Goal: Task Accomplishment & Management: Manage account settings

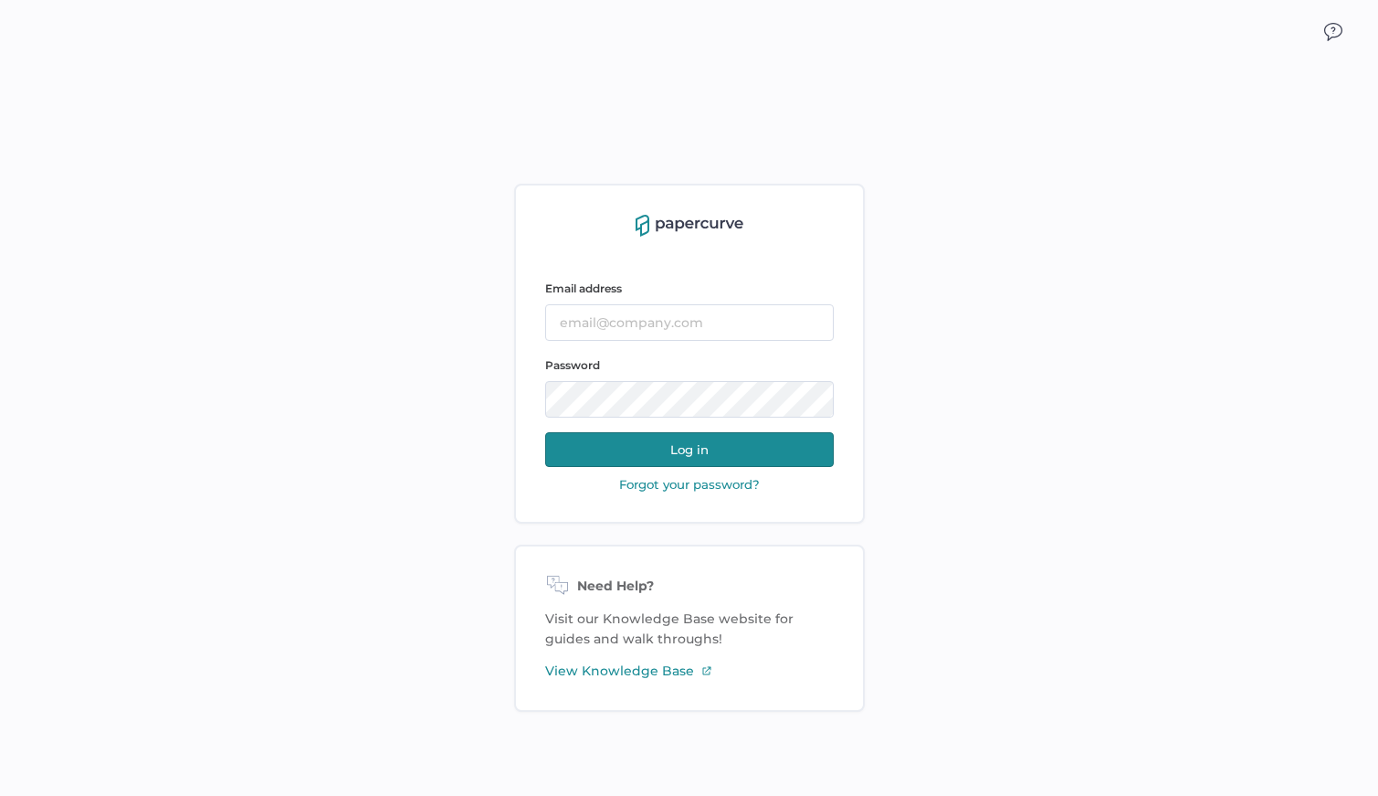
type input "lucy.chen@fresenius-kabi.com"
click at [627, 454] on button "Log in" at bounding box center [689, 449] width 289 height 35
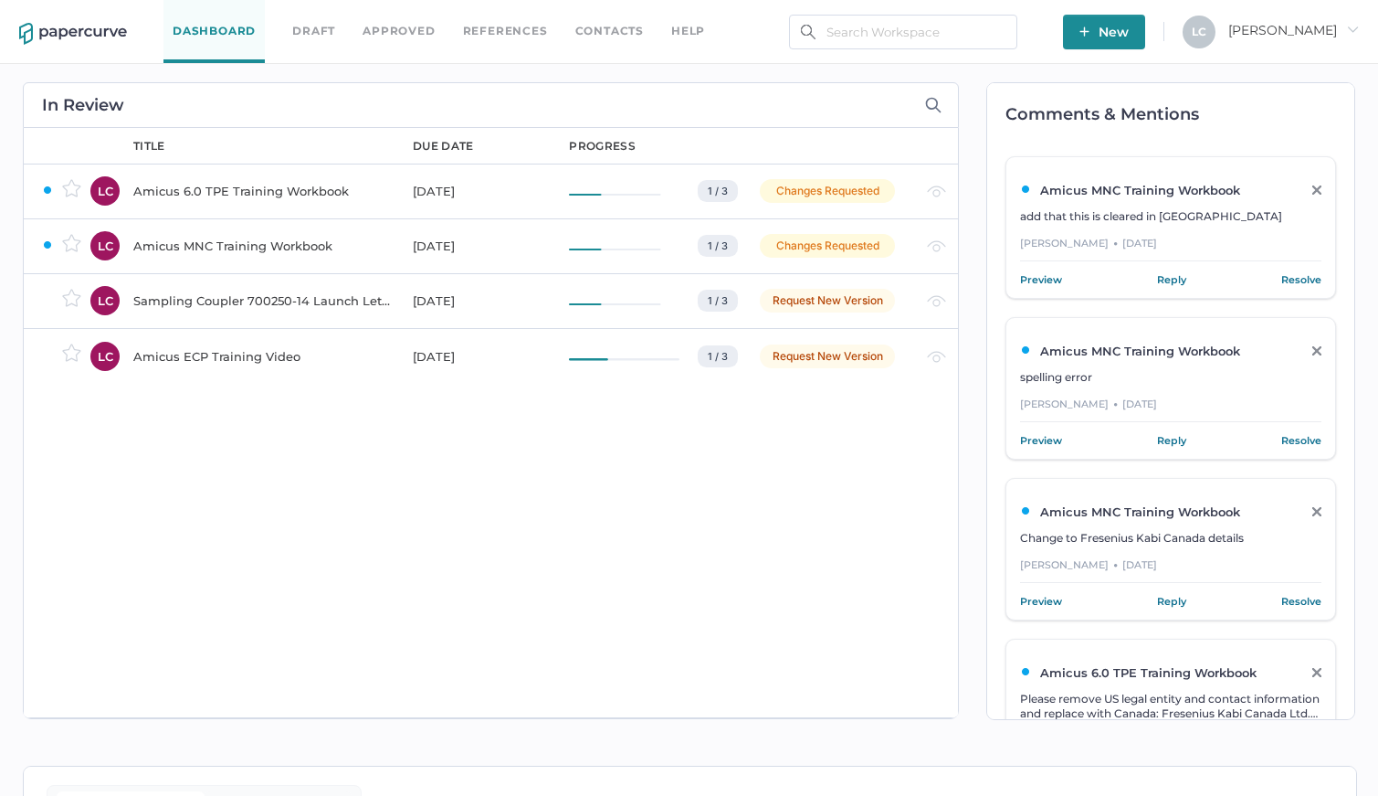
click at [251, 347] on div "Amicus ECP Training Video" at bounding box center [262, 356] width 258 height 22
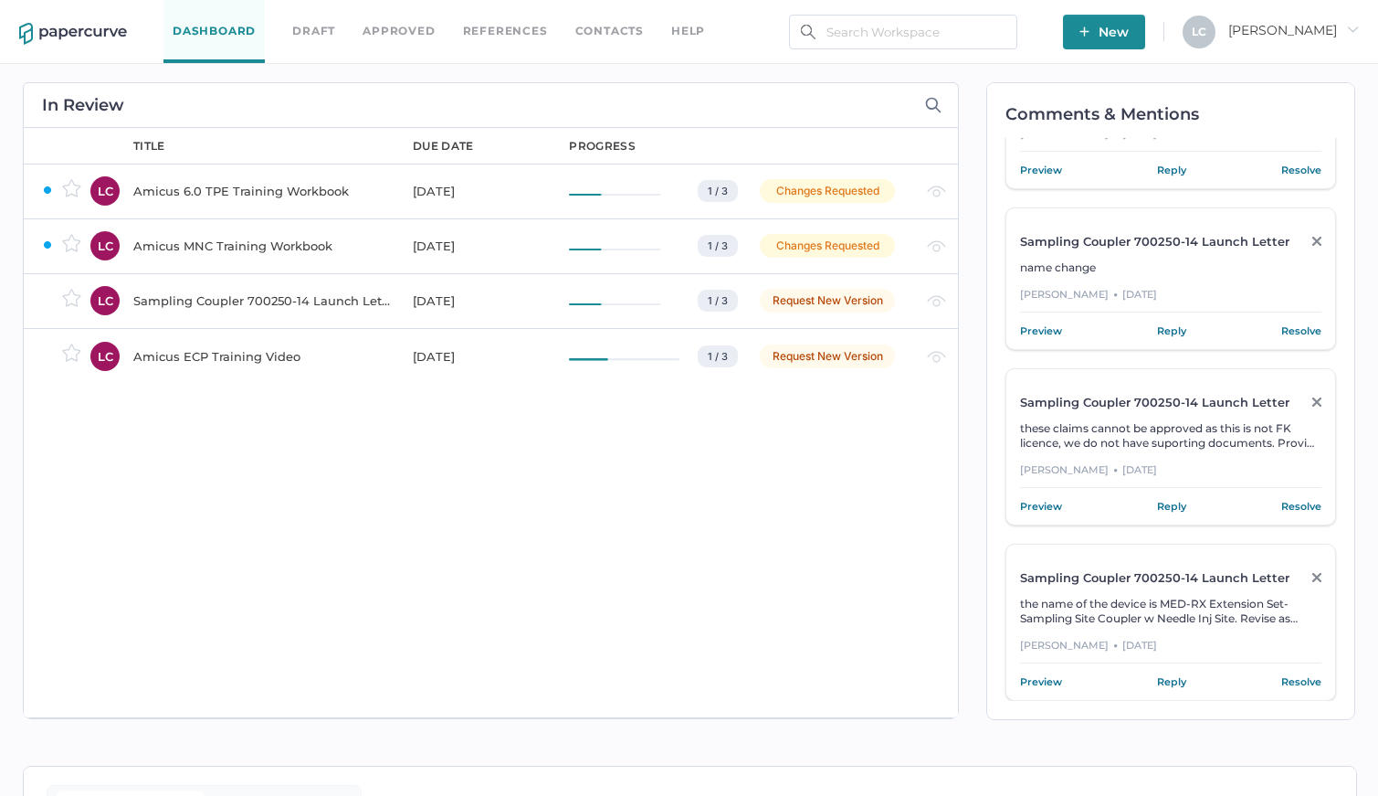
click at [320, 27] on link "Draft" at bounding box center [313, 31] width 43 height 20
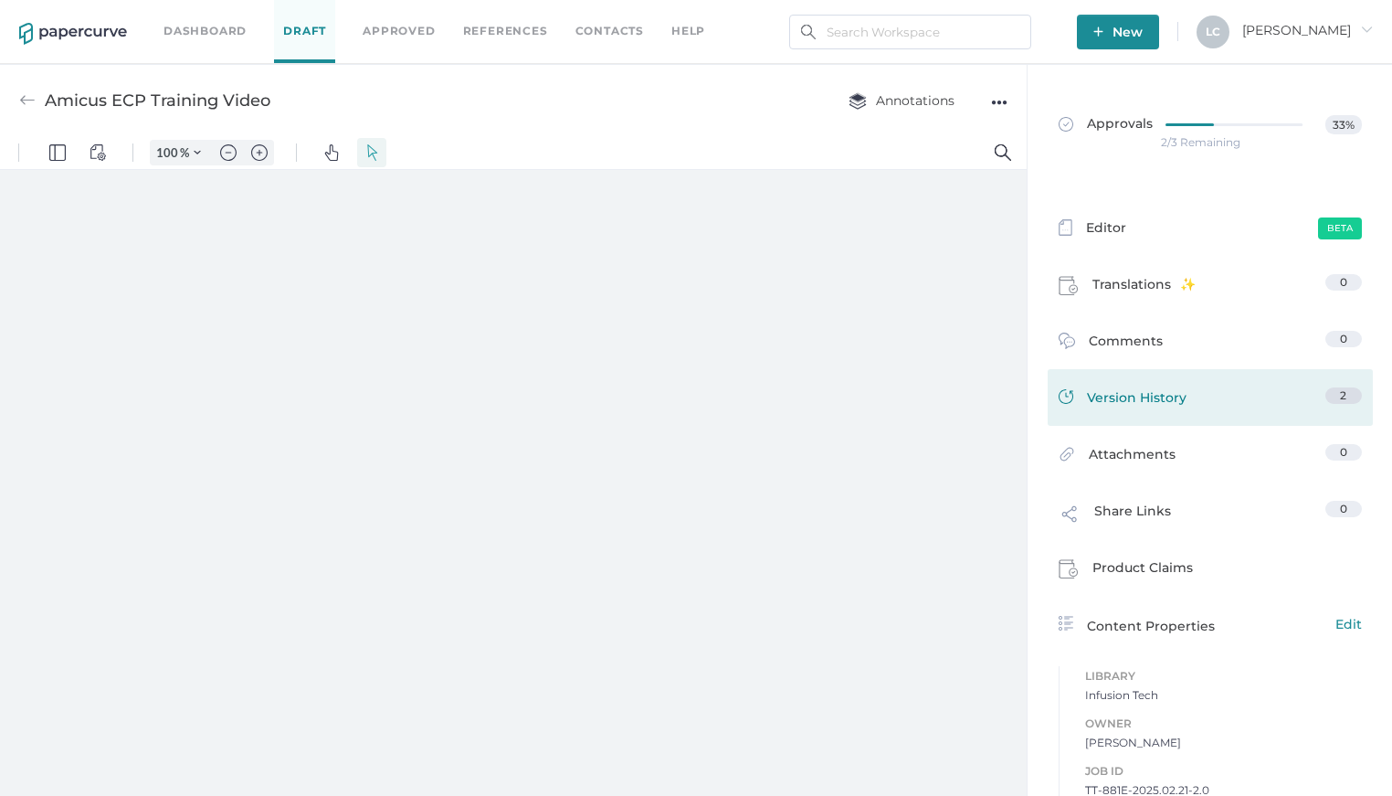
type input "160"
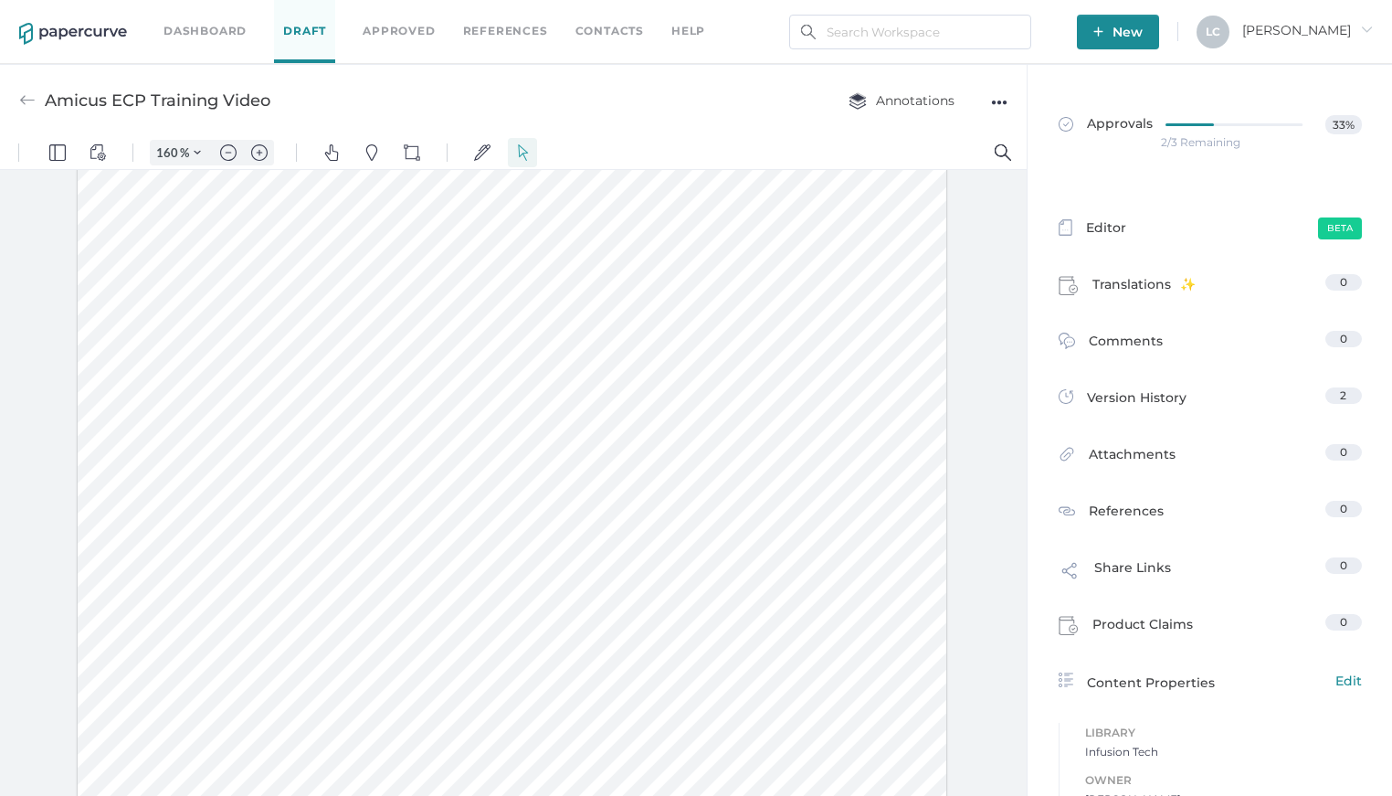
scroll to position [607, 0]
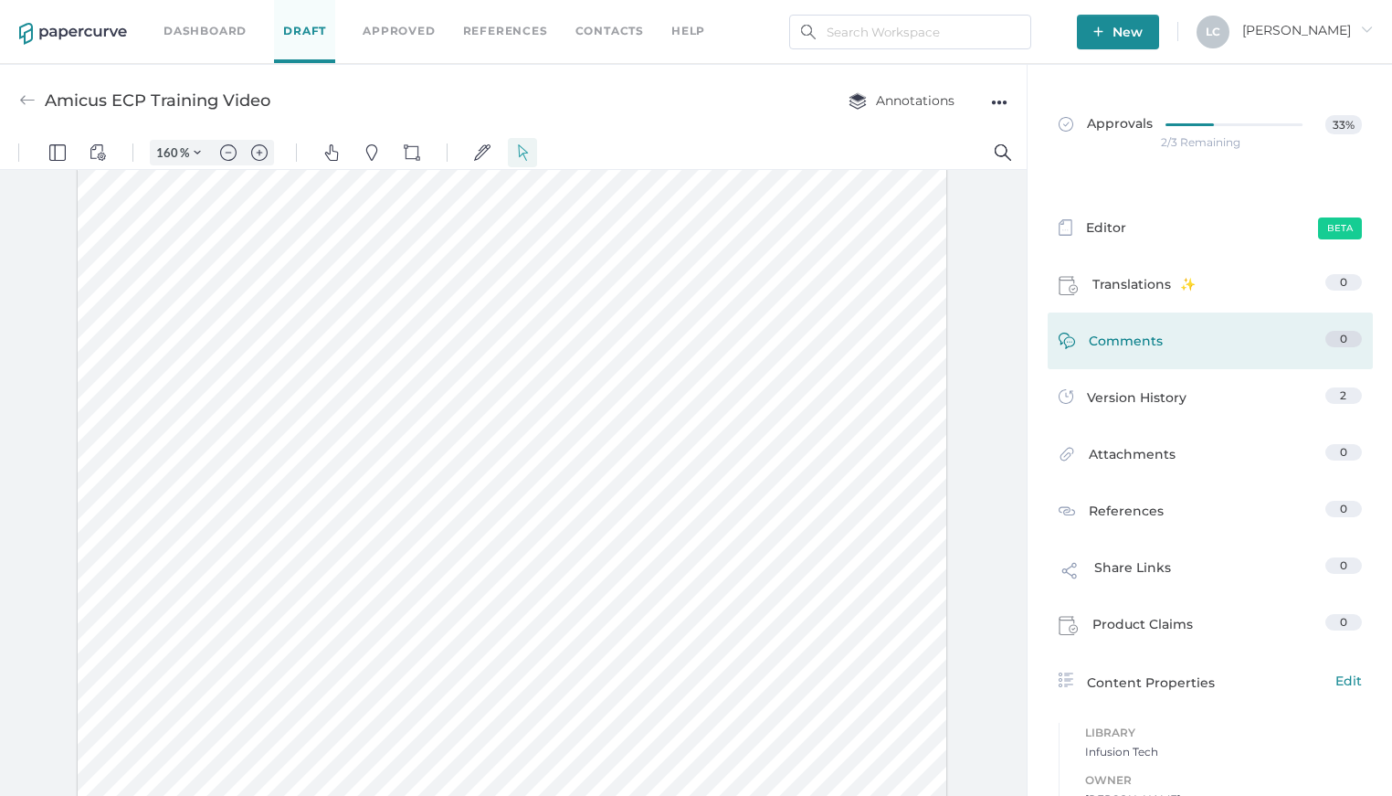
click at [1130, 349] on span "Comments" at bounding box center [1126, 345] width 74 height 28
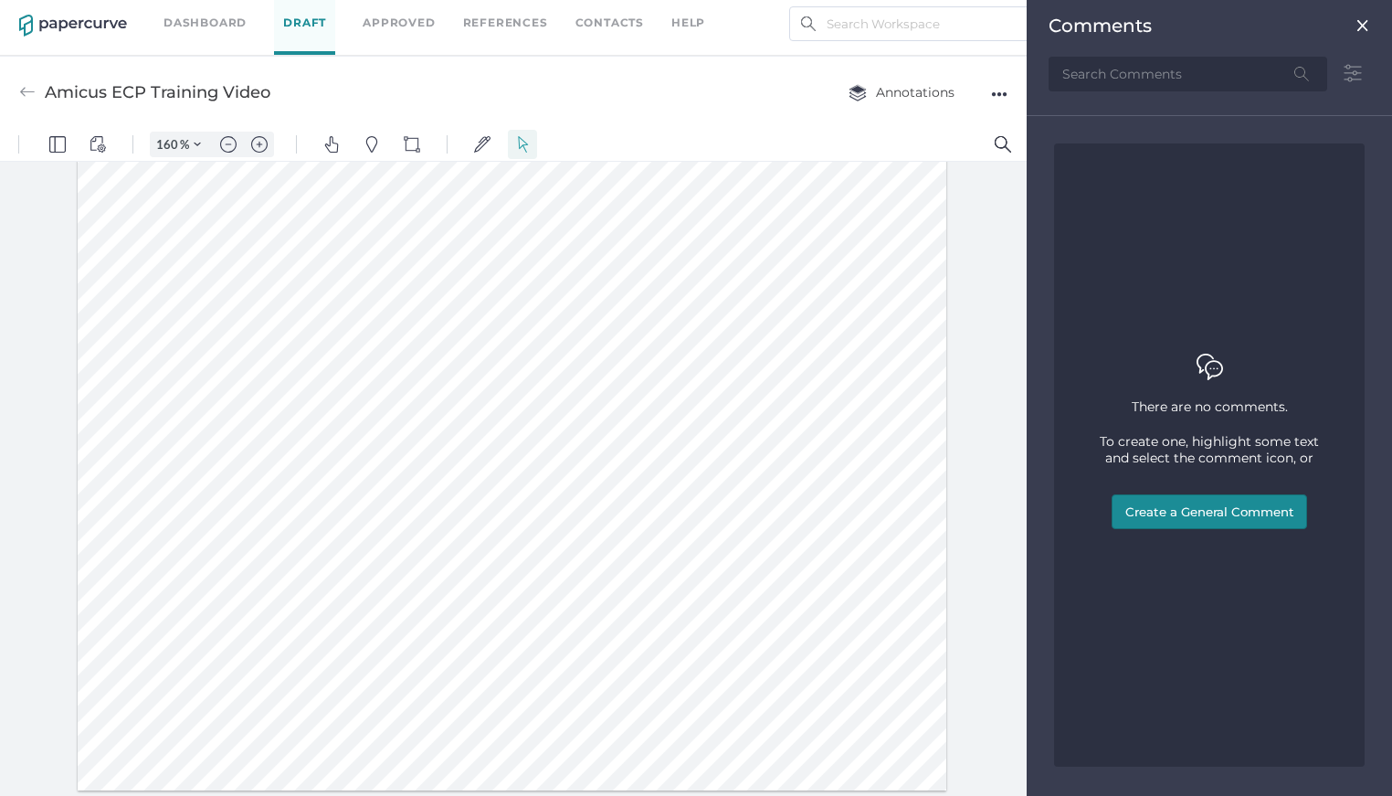
click at [1355, 27] on img at bounding box center [1362, 25] width 15 height 15
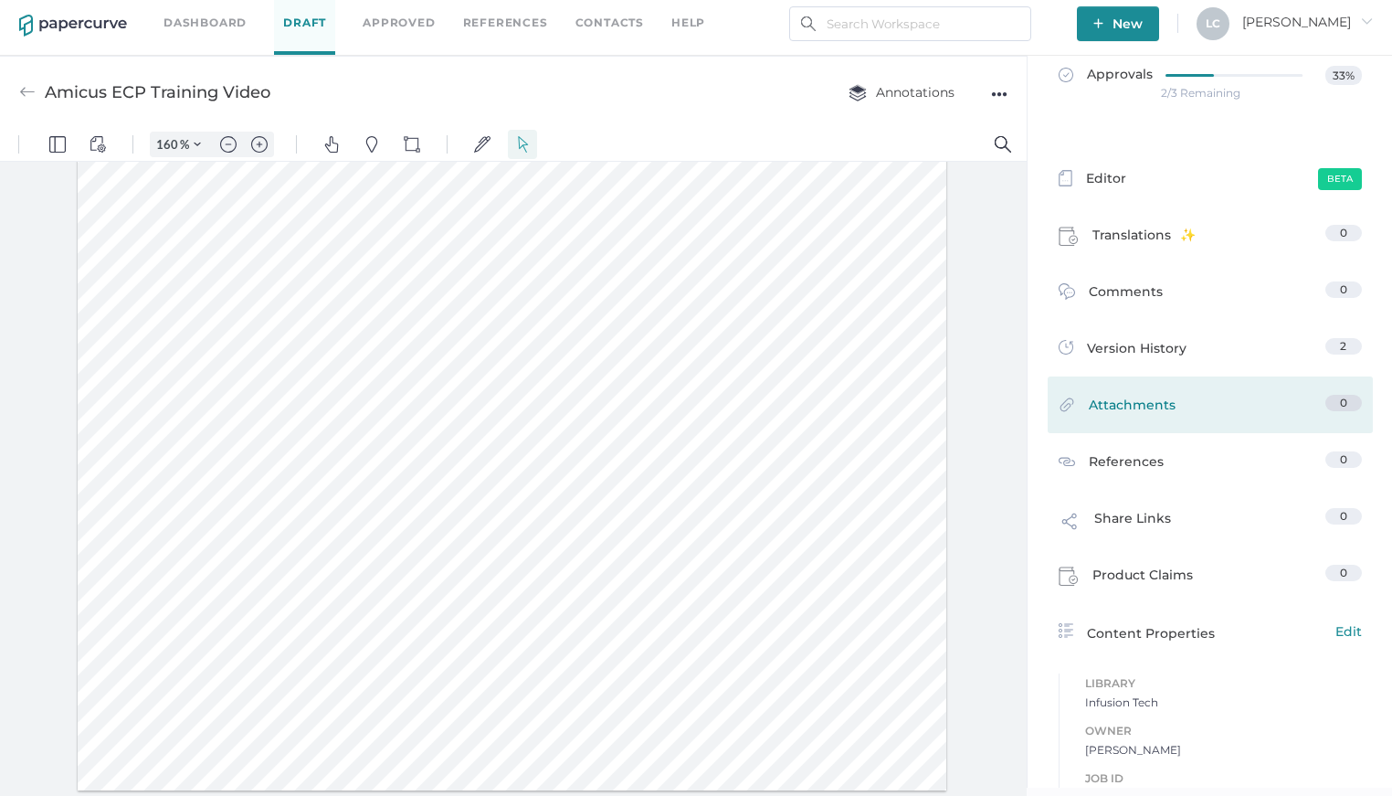
scroll to position [0, 0]
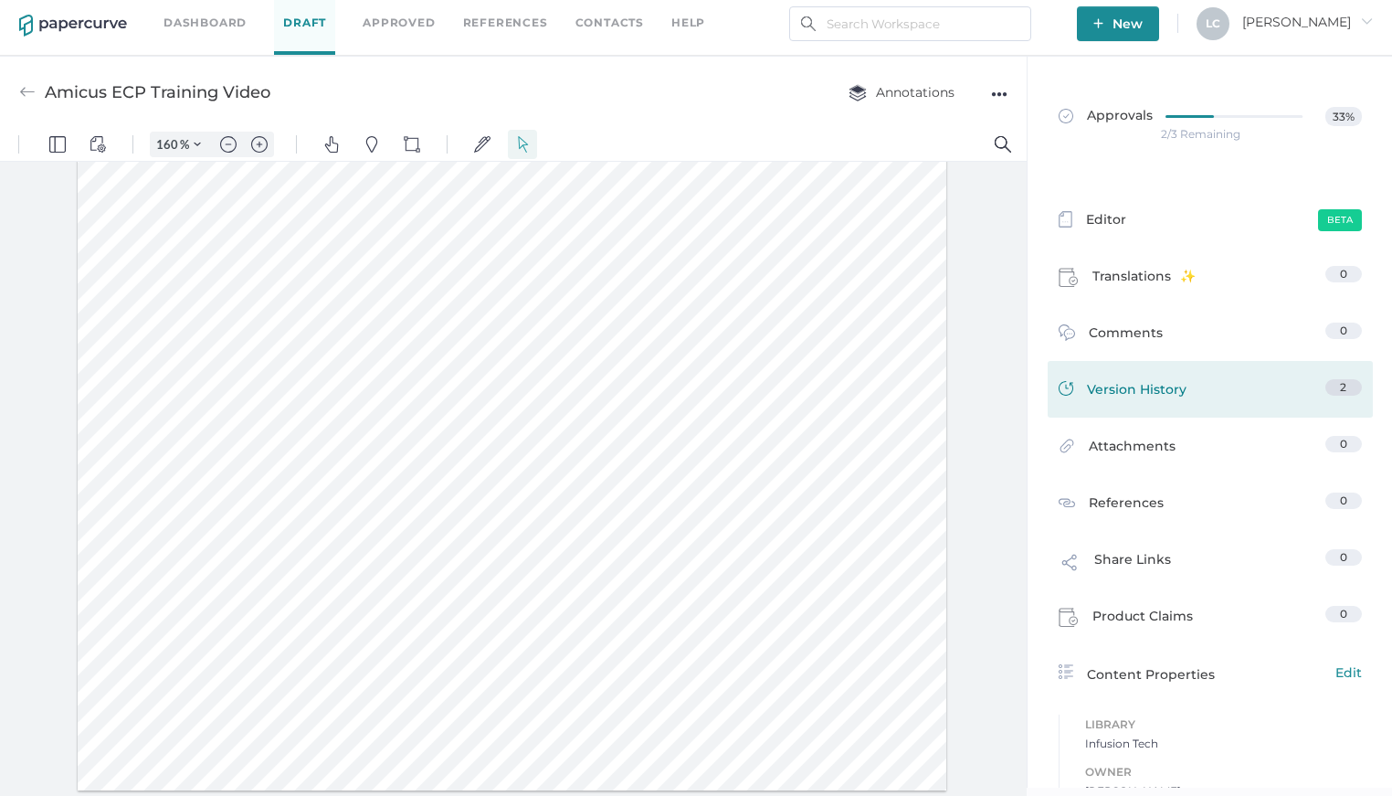
click at [1087, 388] on span "Version History" at bounding box center [1137, 392] width 100 height 26
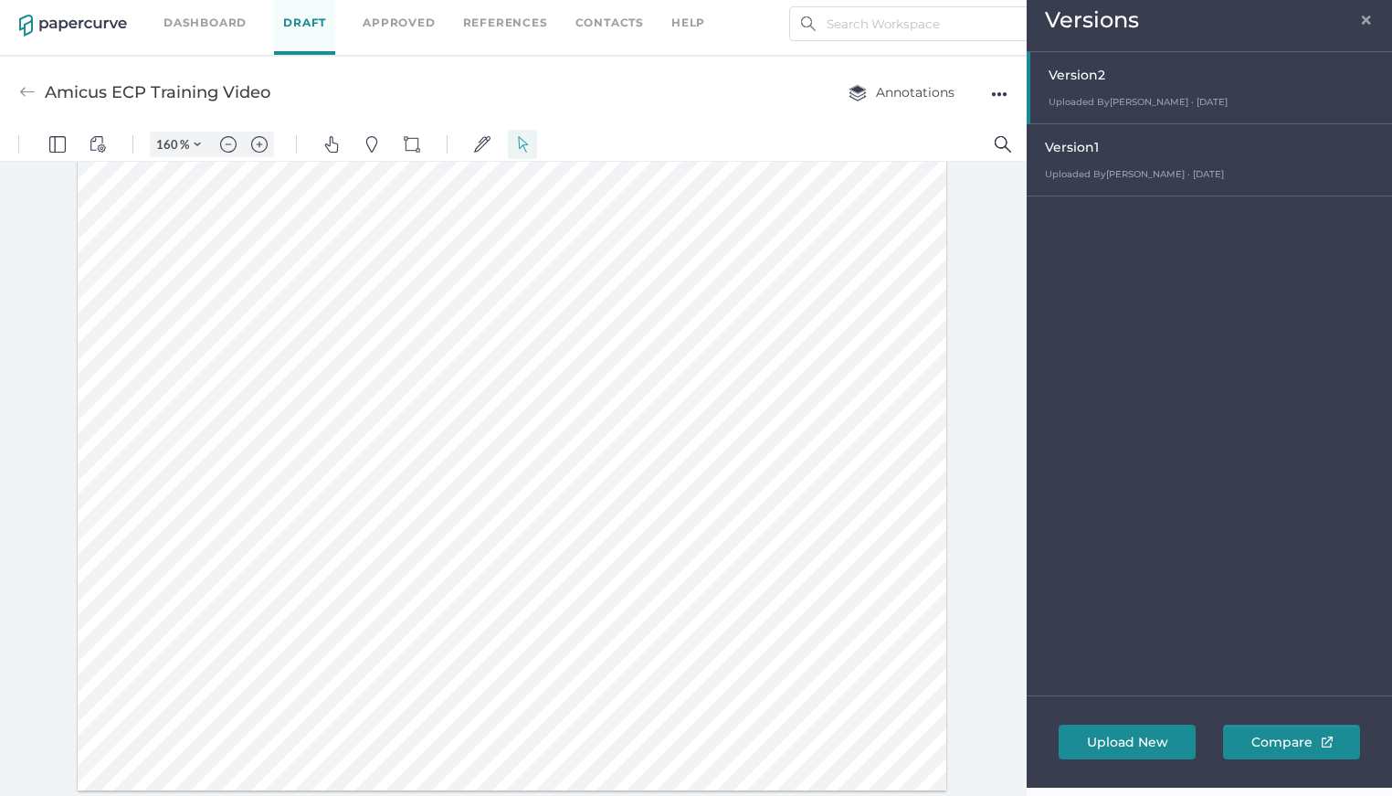
click at [1365, 20] on span "×" at bounding box center [1366, 17] width 15 height 15
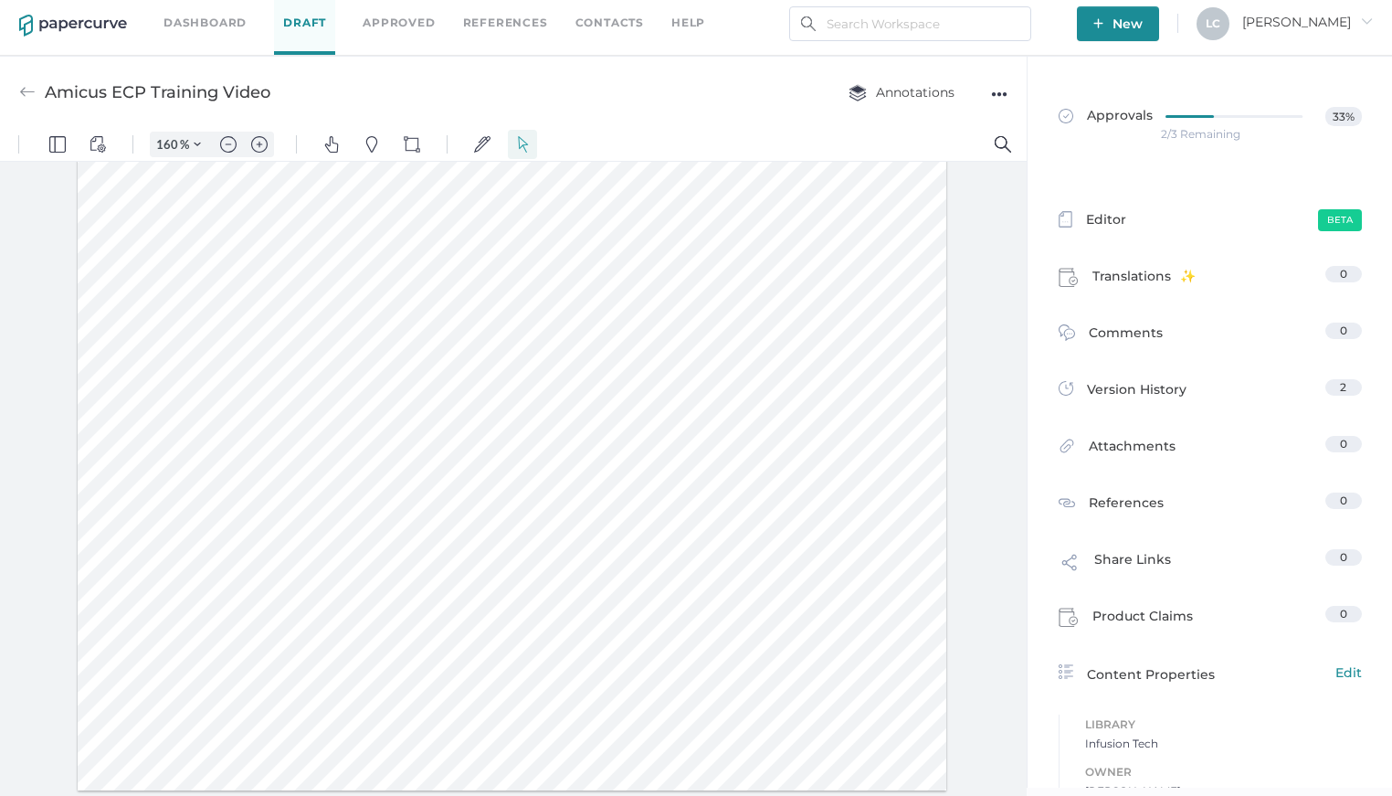
click at [211, 18] on link "Dashboard" at bounding box center [204, 23] width 83 height 20
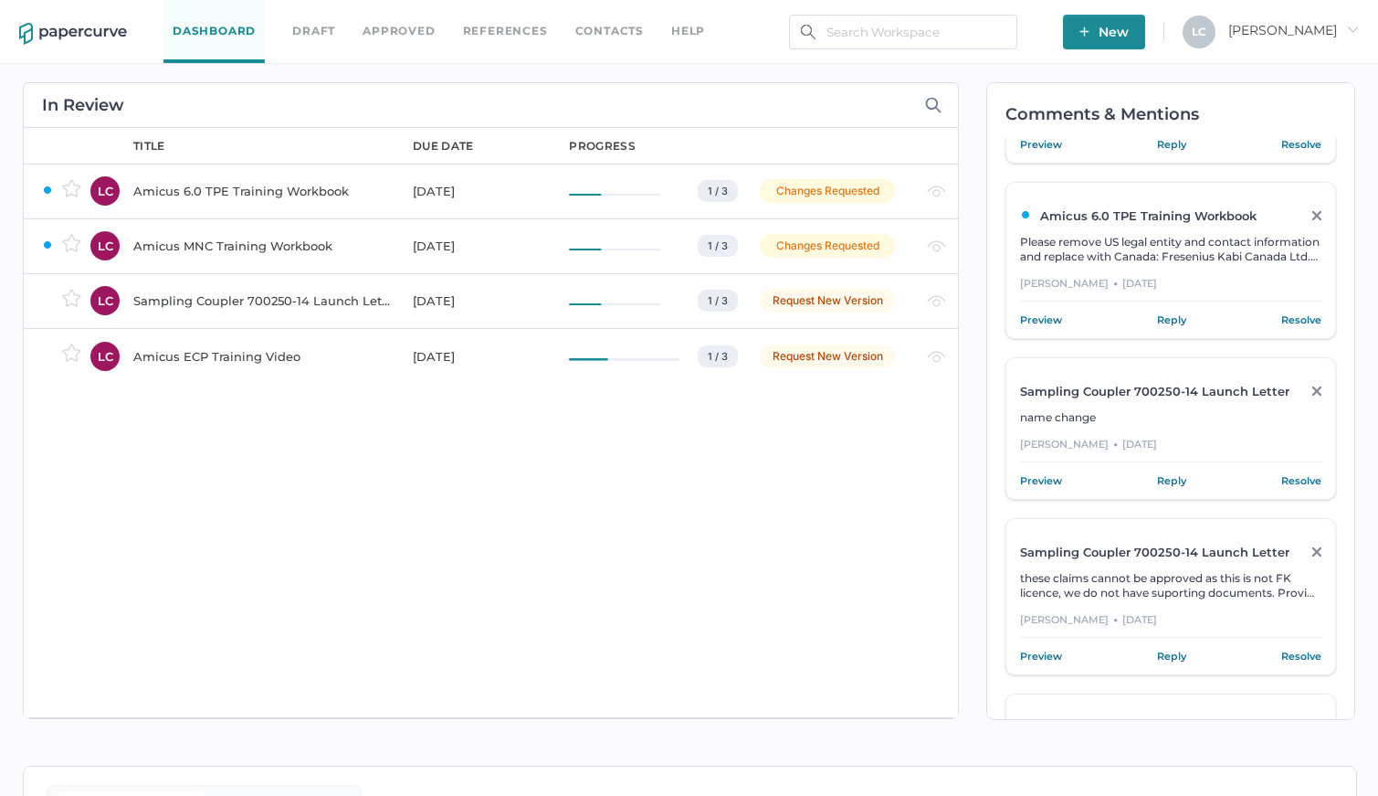
scroll to position [606, 0]
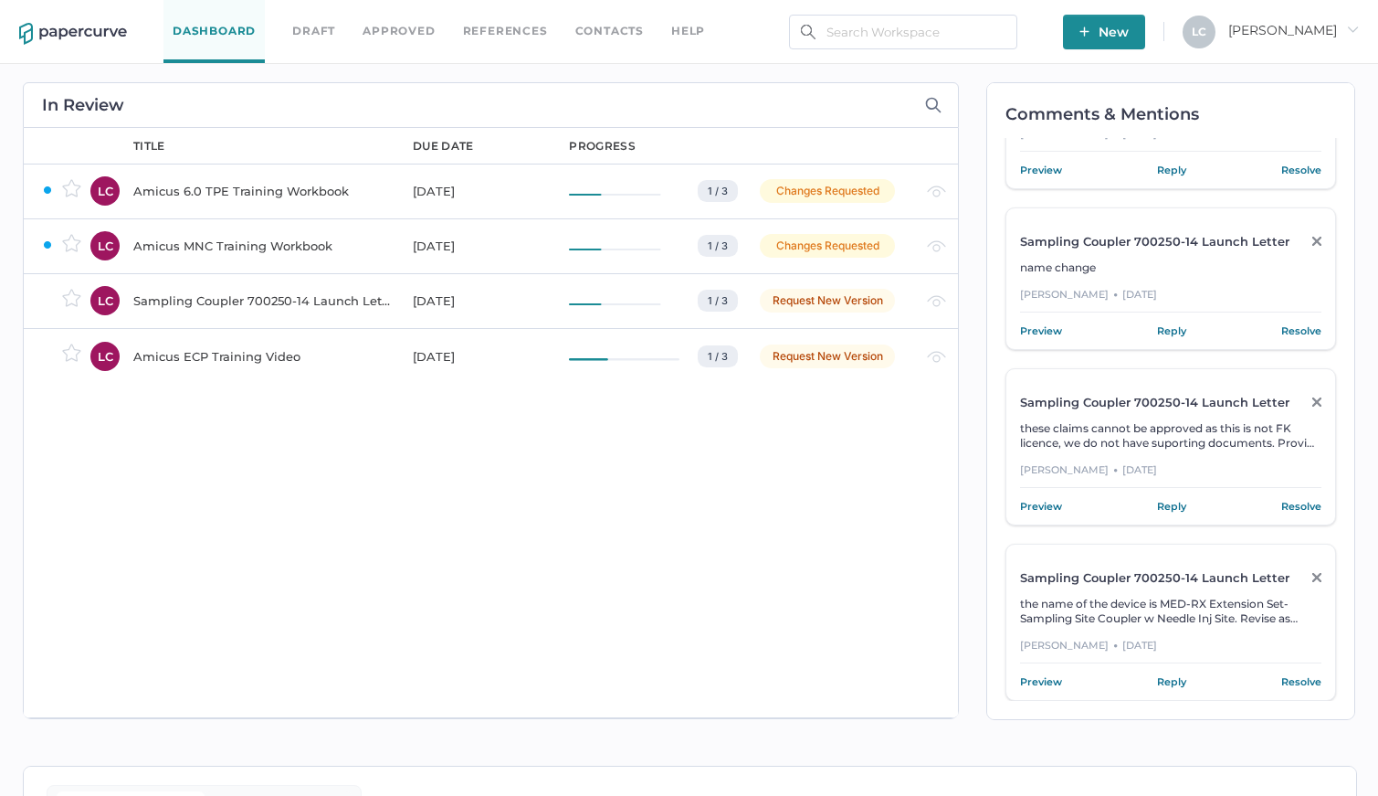
click at [885, 353] on div "Request New Version" at bounding box center [827, 356] width 135 height 24
click at [286, 362] on div "Amicus ECP Training Video" at bounding box center [262, 356] width 258 height 22
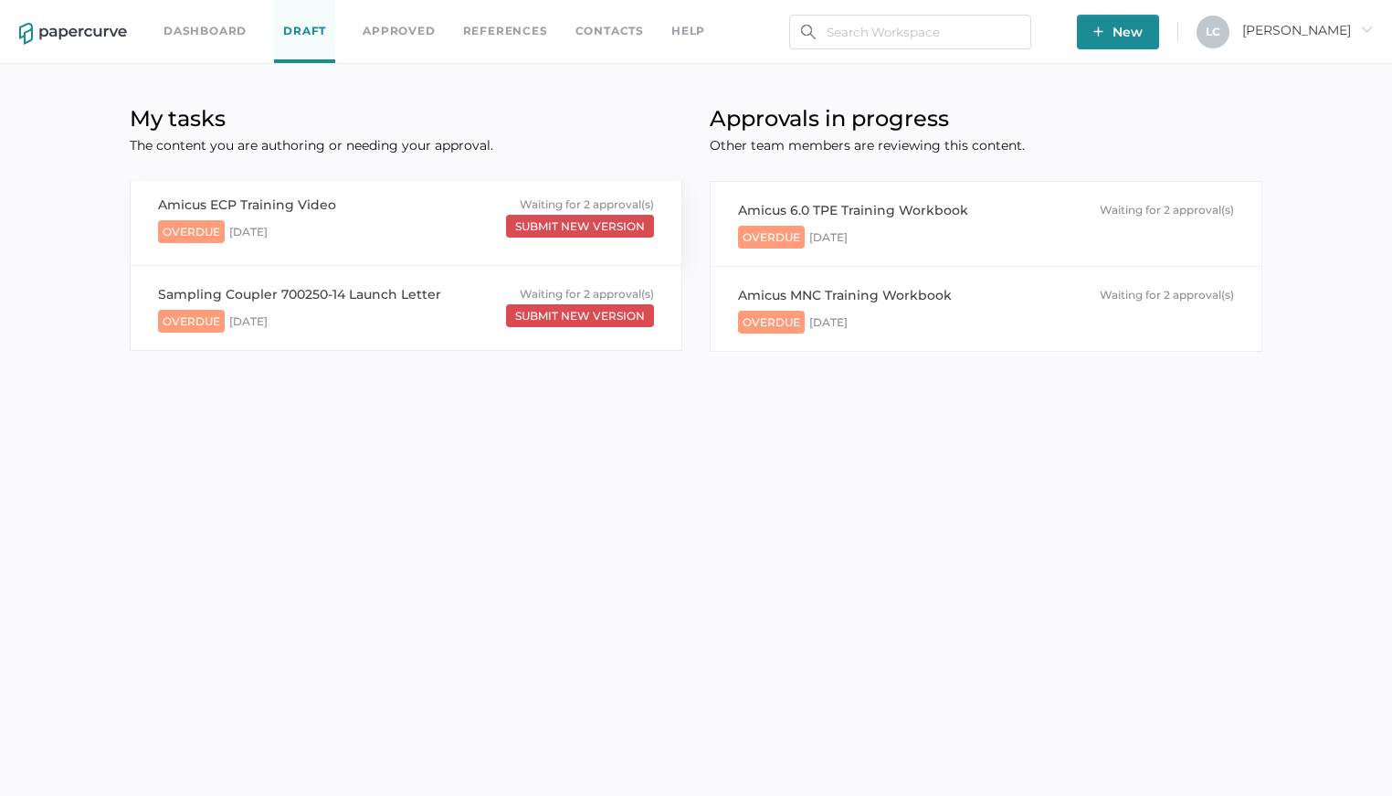
click at [406, 217] on div "Overdue March 21st Submit new version" at bounding box center [406, 228] width 496 height 27
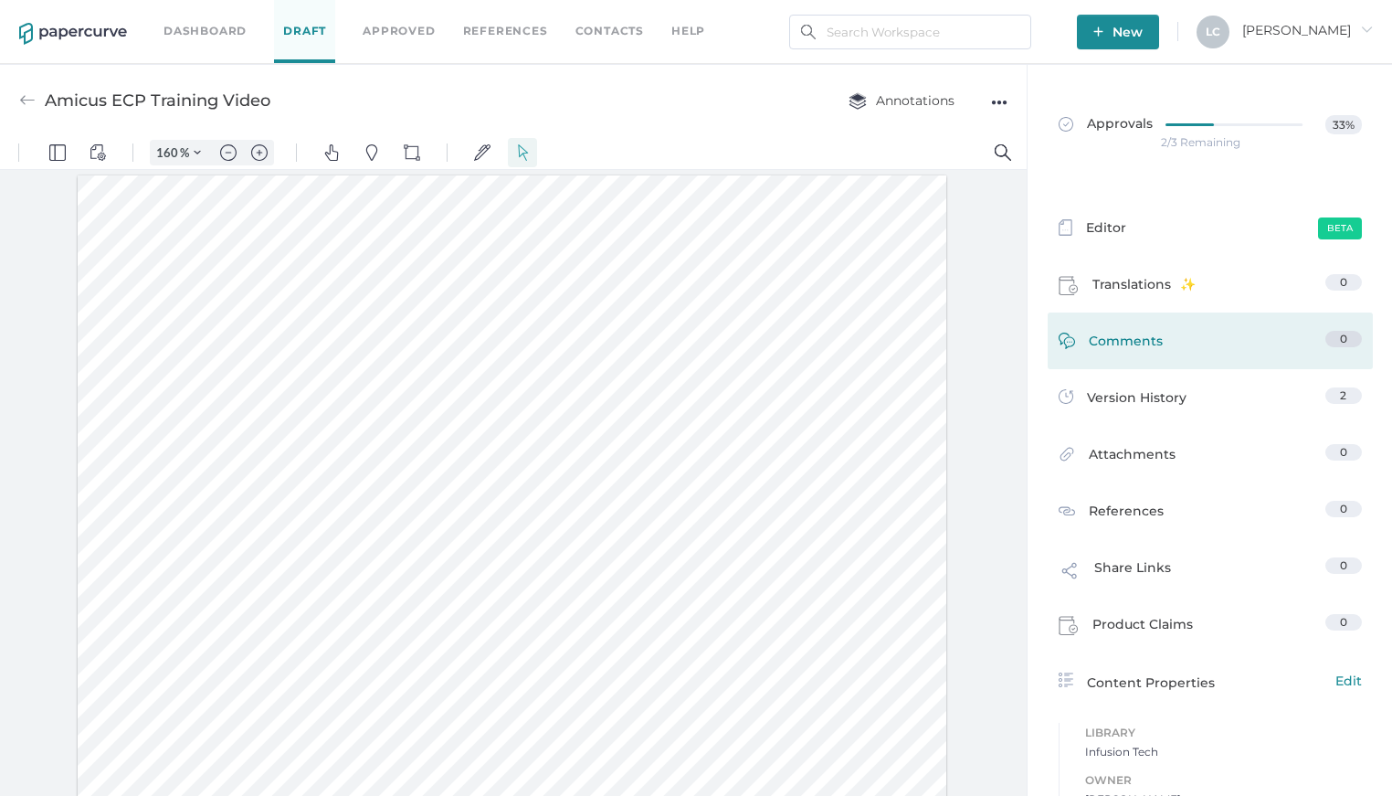
click at [1154, 343] on link "Comments 0" at bounding box center [1210, 345] width 303 height 28
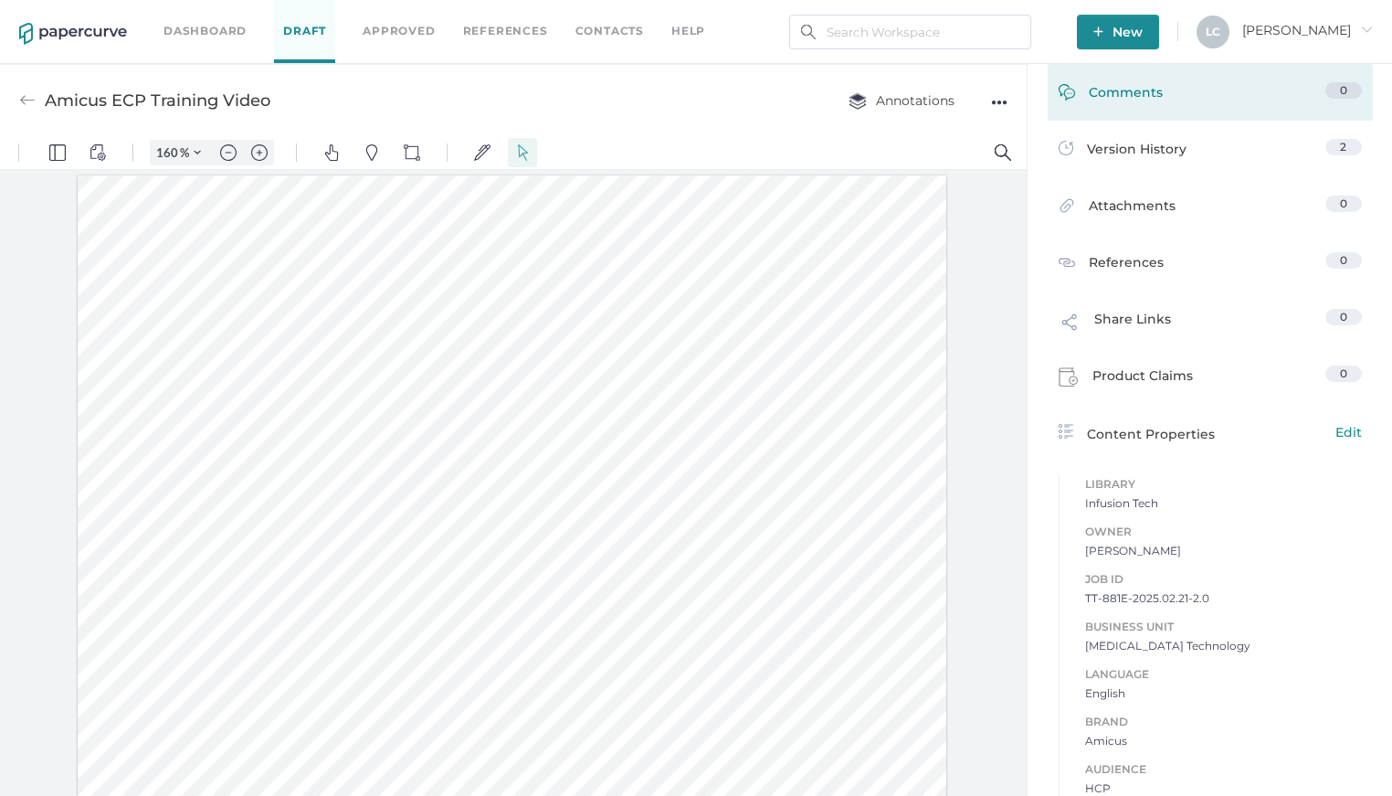
scroll to position [8, 0]
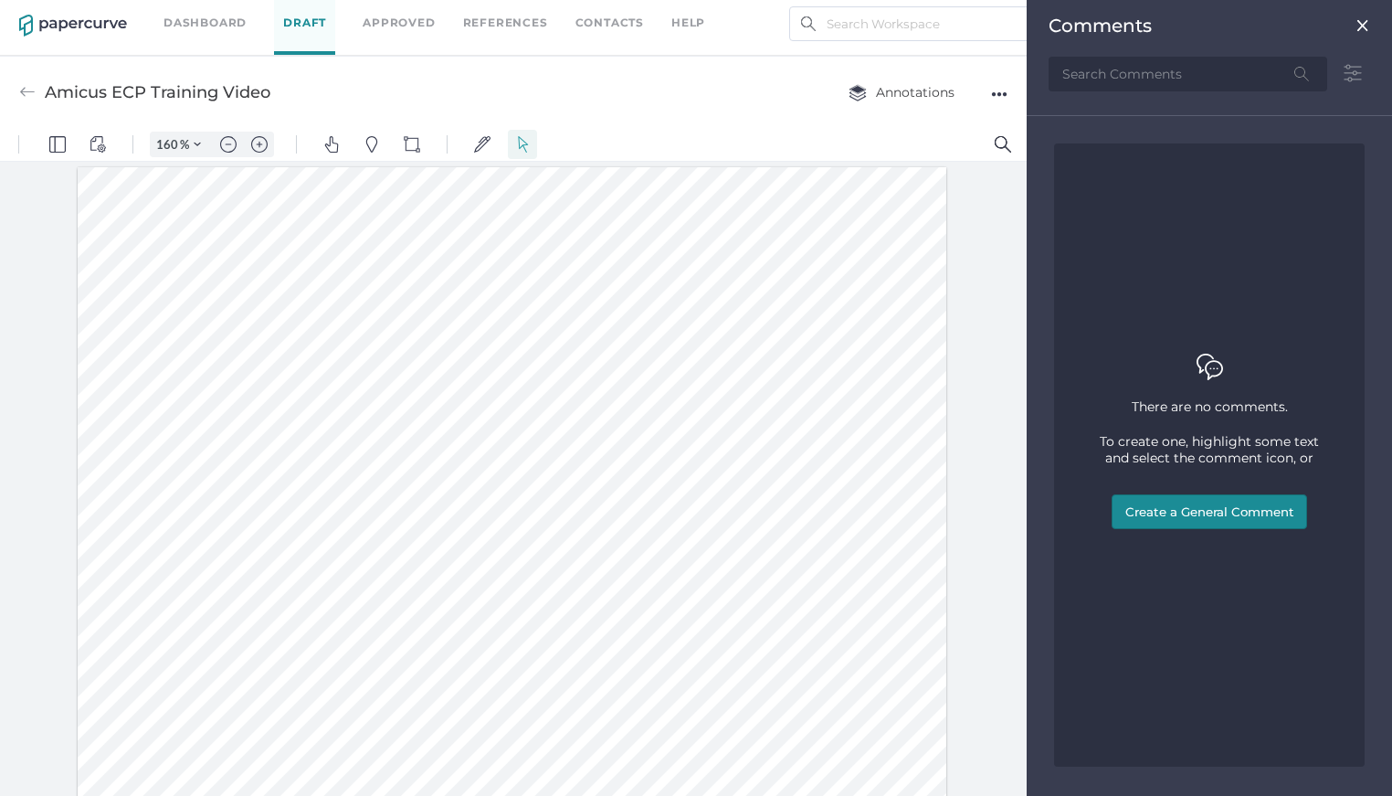
click at [1358, 31] on img at bounding box center [1362, 25] width 15 height 15
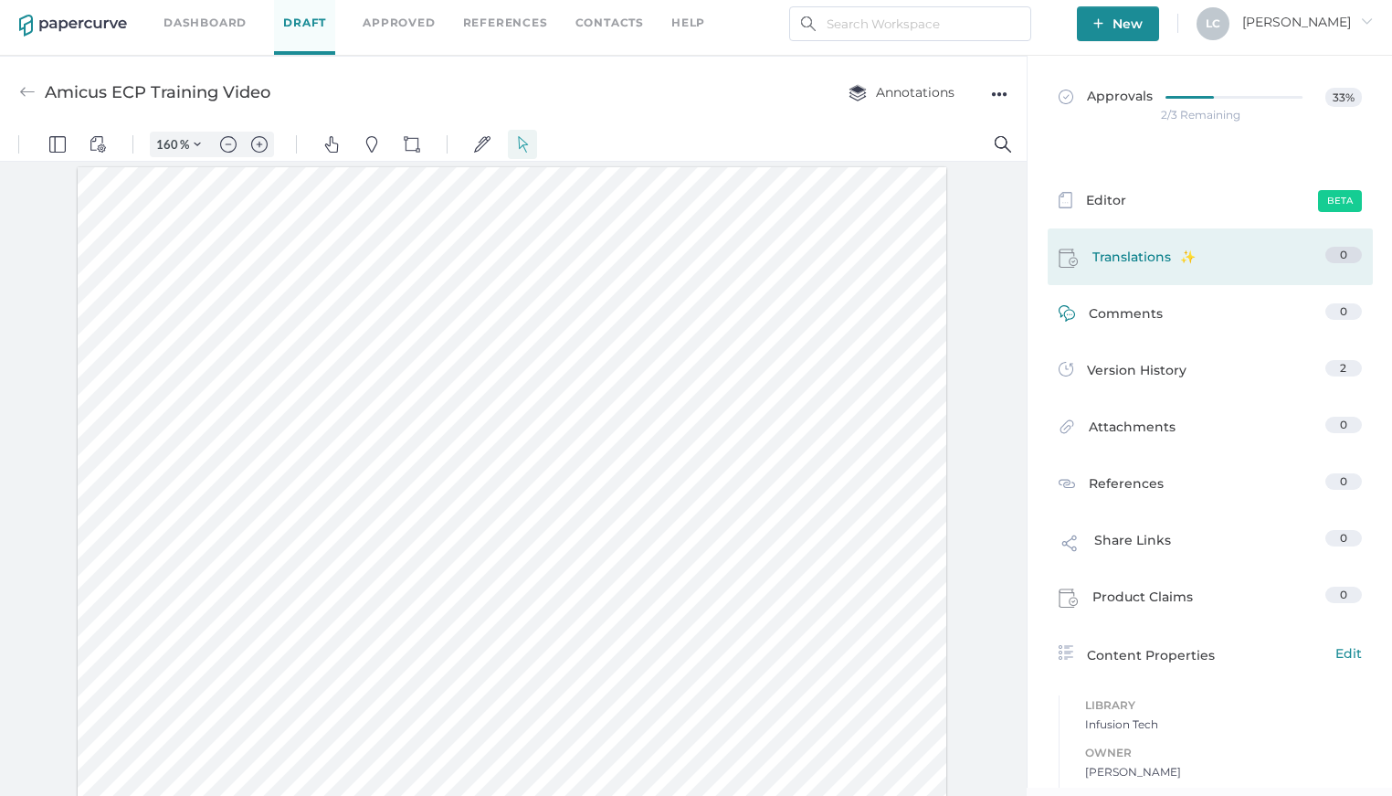
scroll to position [0, 0]
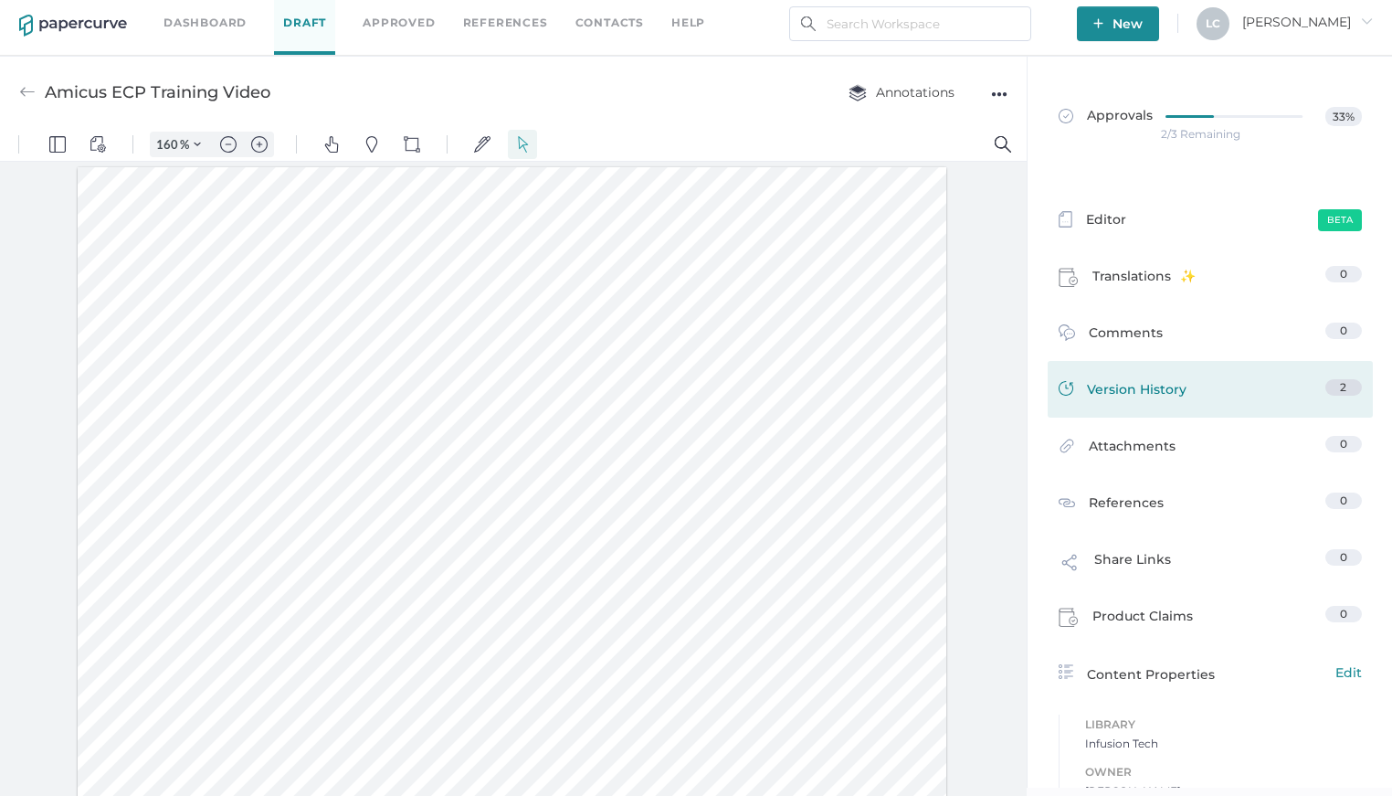
click at [1109, 398] on span "Version History" at bounding box center [1137, 392] width 100 height 26
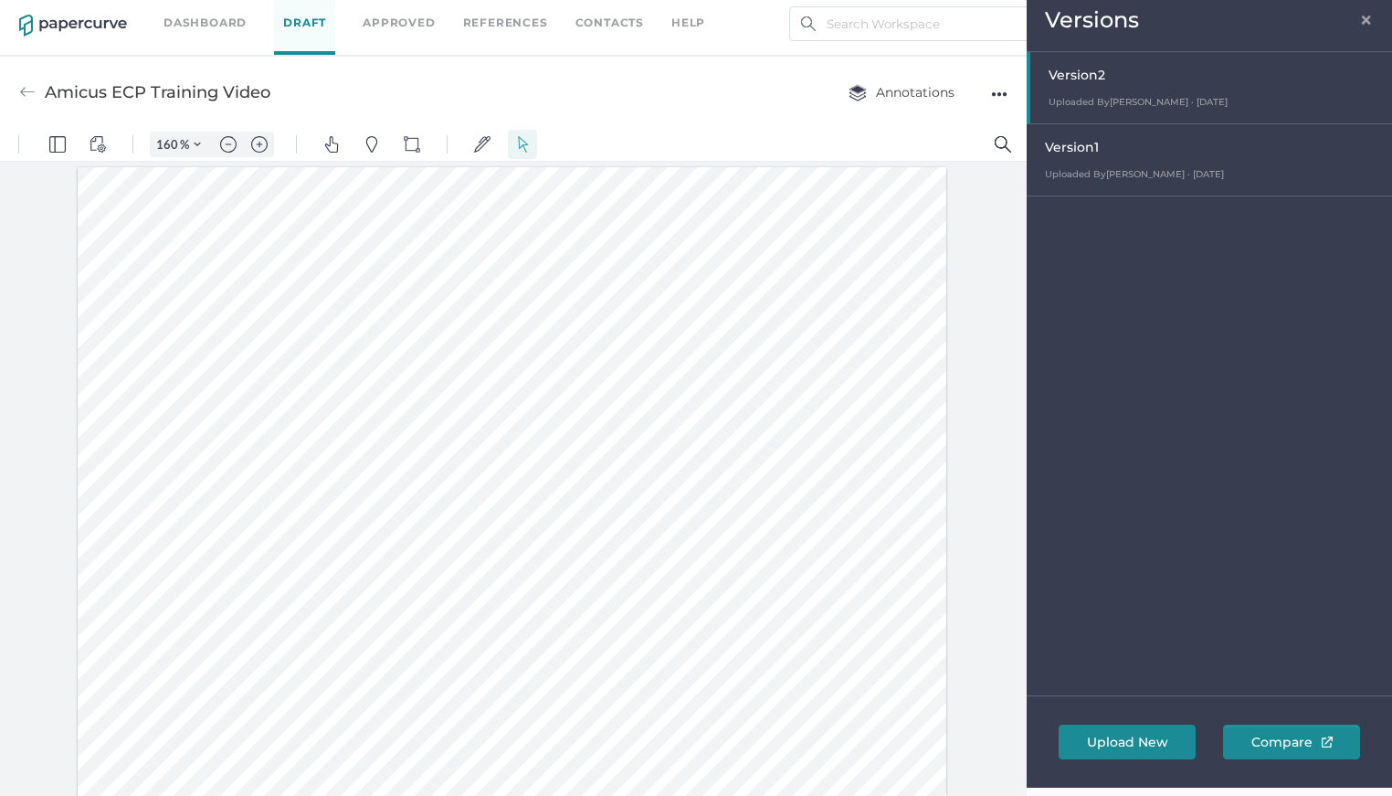
click at [1101, 154] on div "Version 1" at bounding box center [1214, 150] width 338 height 26
type input "160"
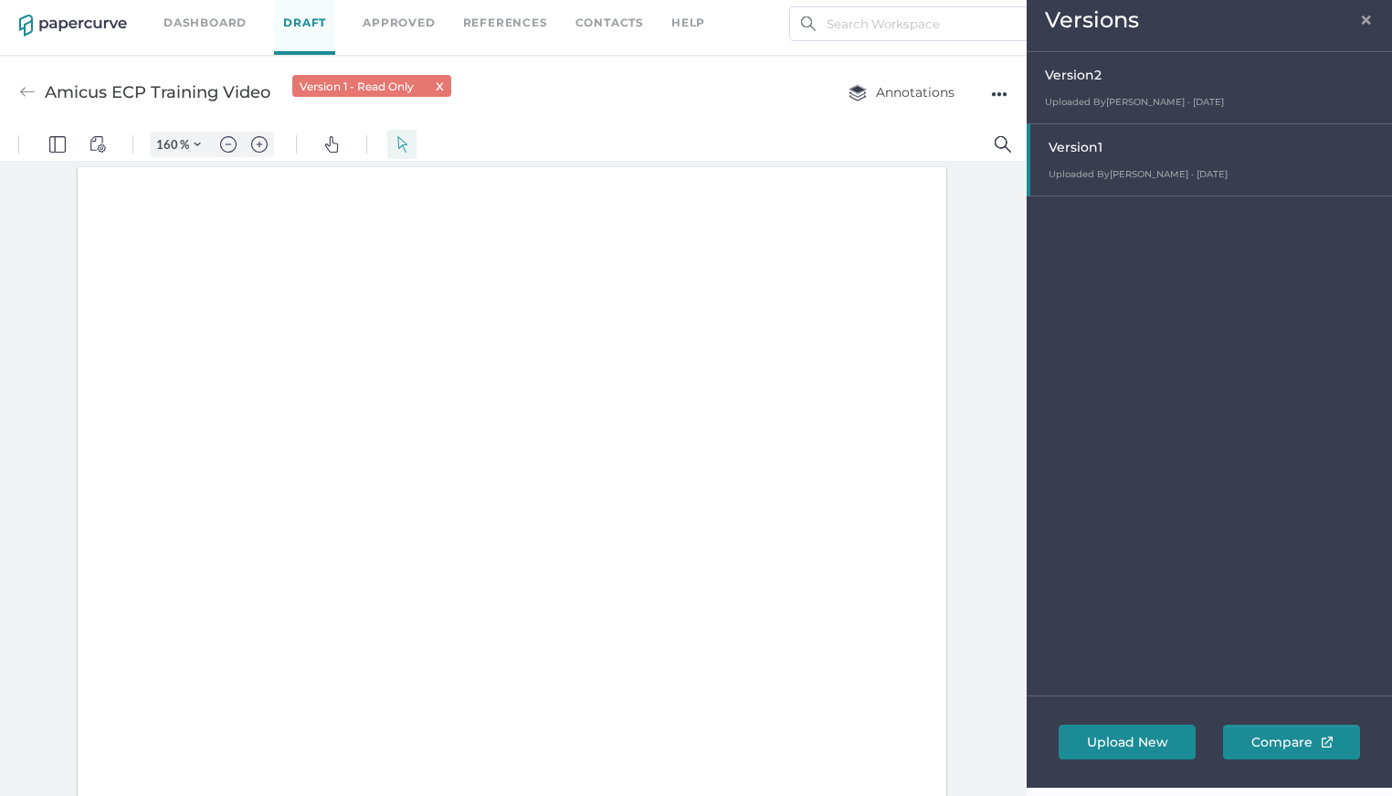
scroll to position [2, 0]
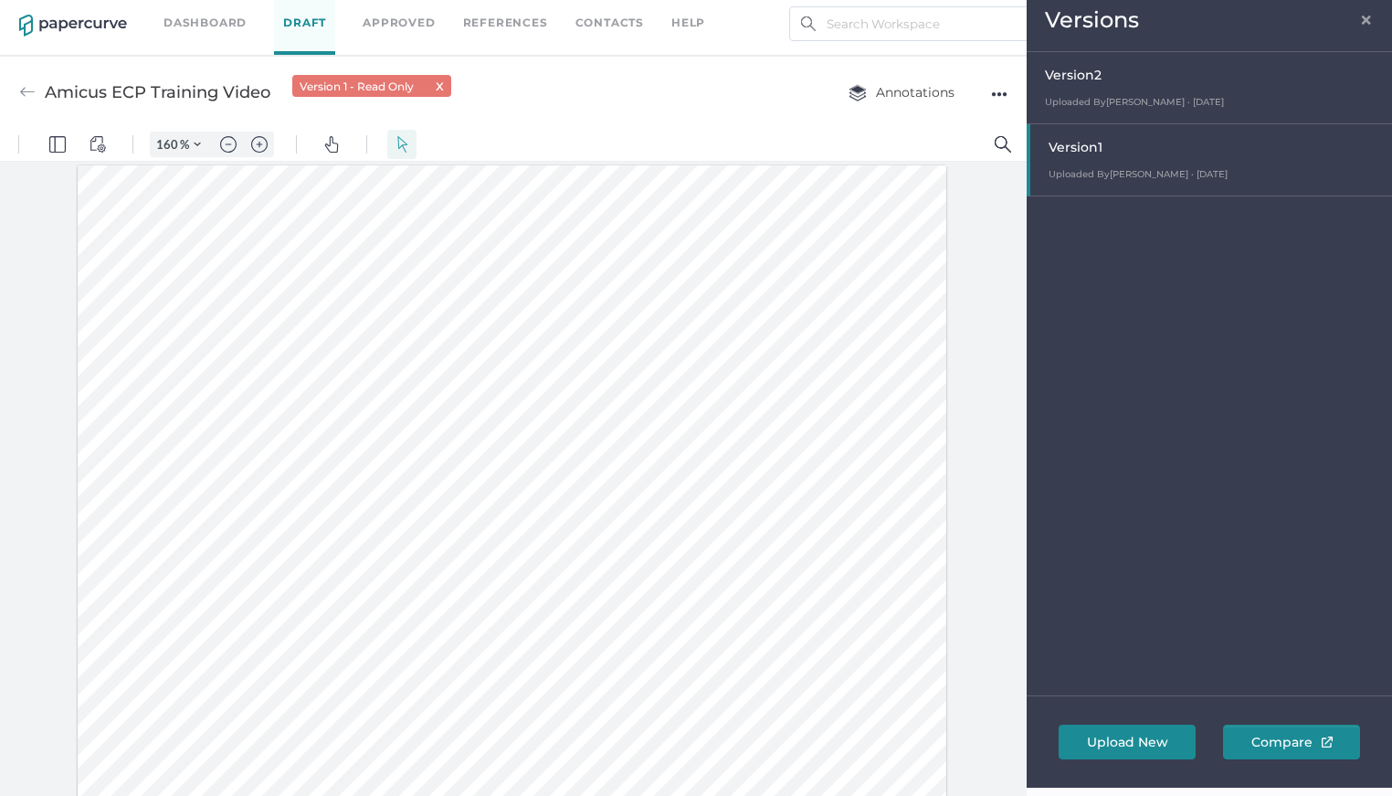
click at [1360, 21] on span "×" at bounding box center [1366, 17] width 15 height 15
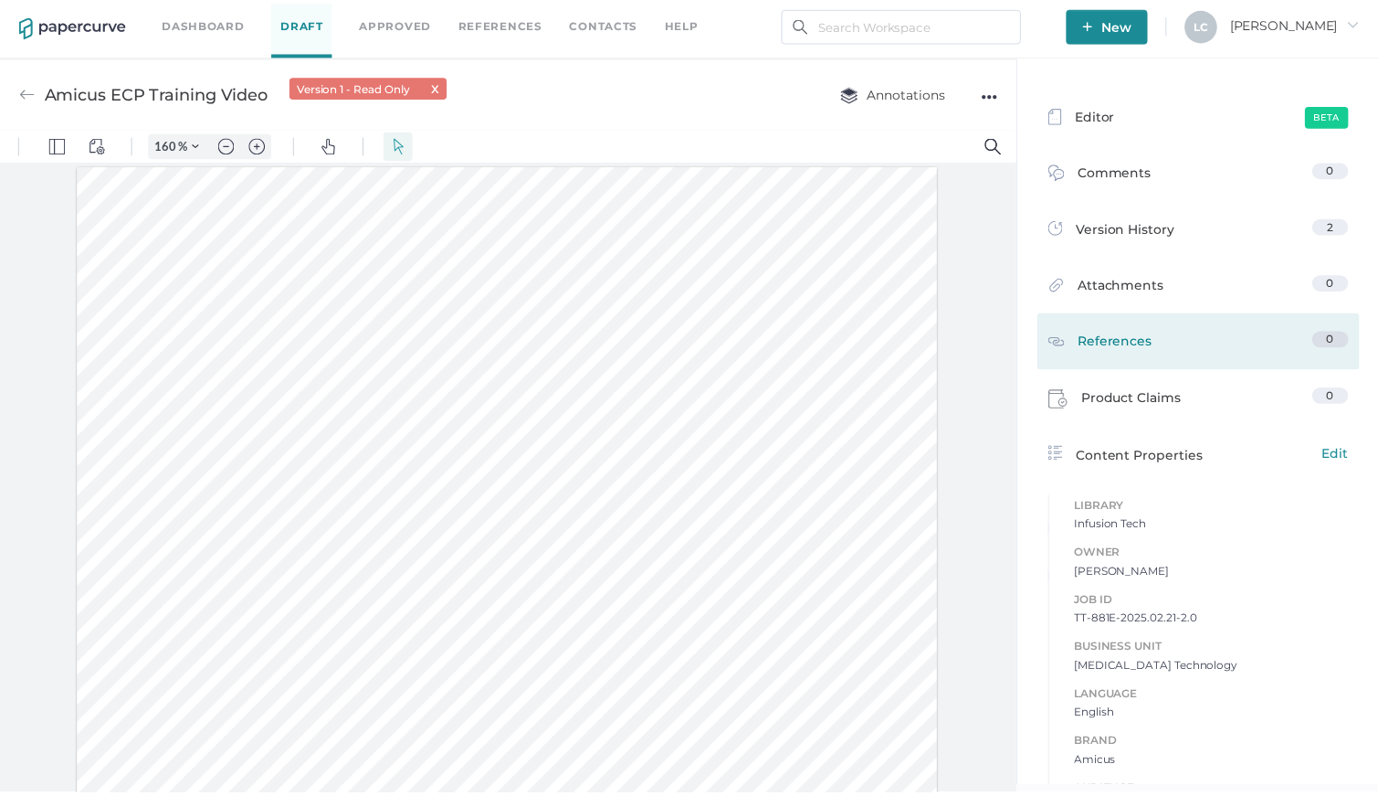
scroll to position [0, 0]
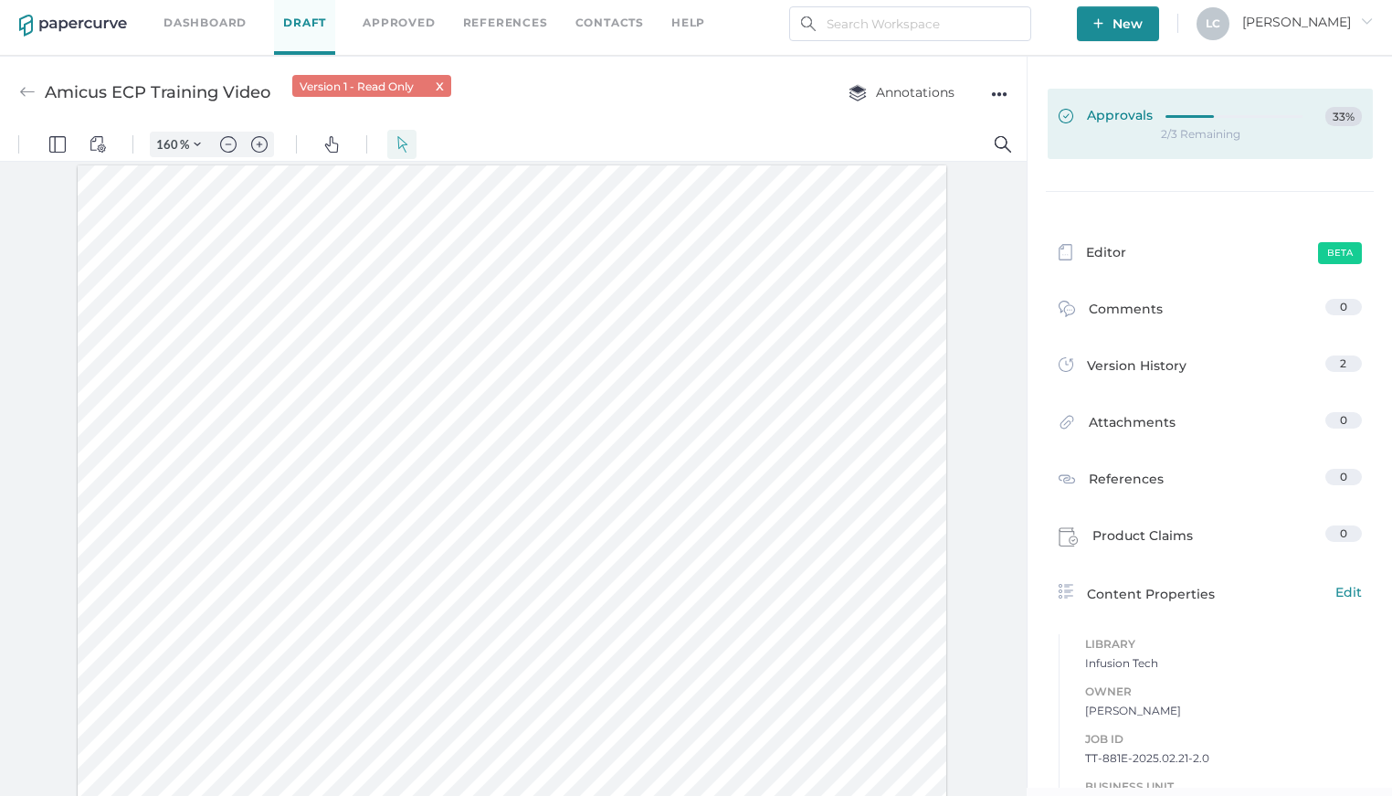
click at [1130, 115] on span "Approvals" at bounding box center [1106, 117] width 94 height 20
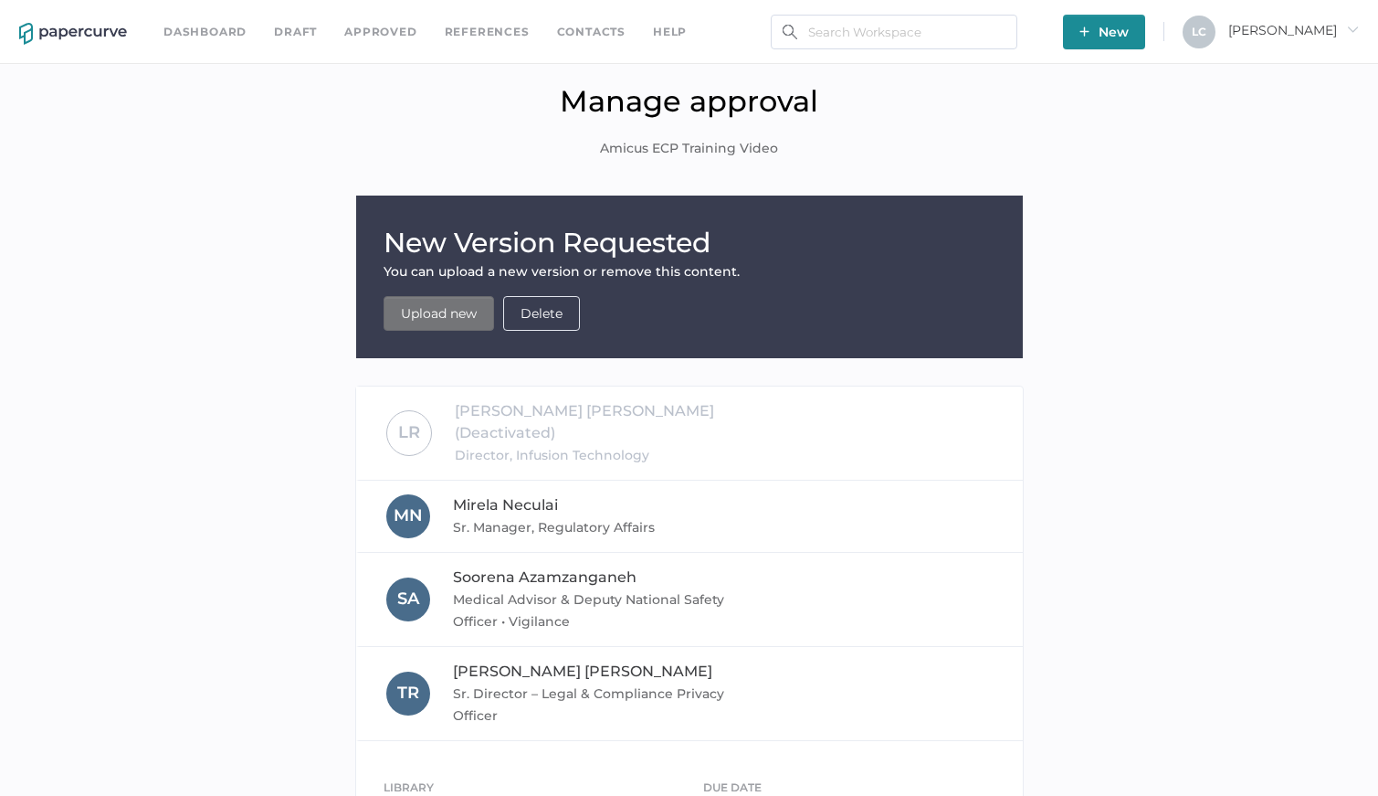
click at [206, 38] on link "Dashboard" at bounding box center [204, 32] width 83 height 20
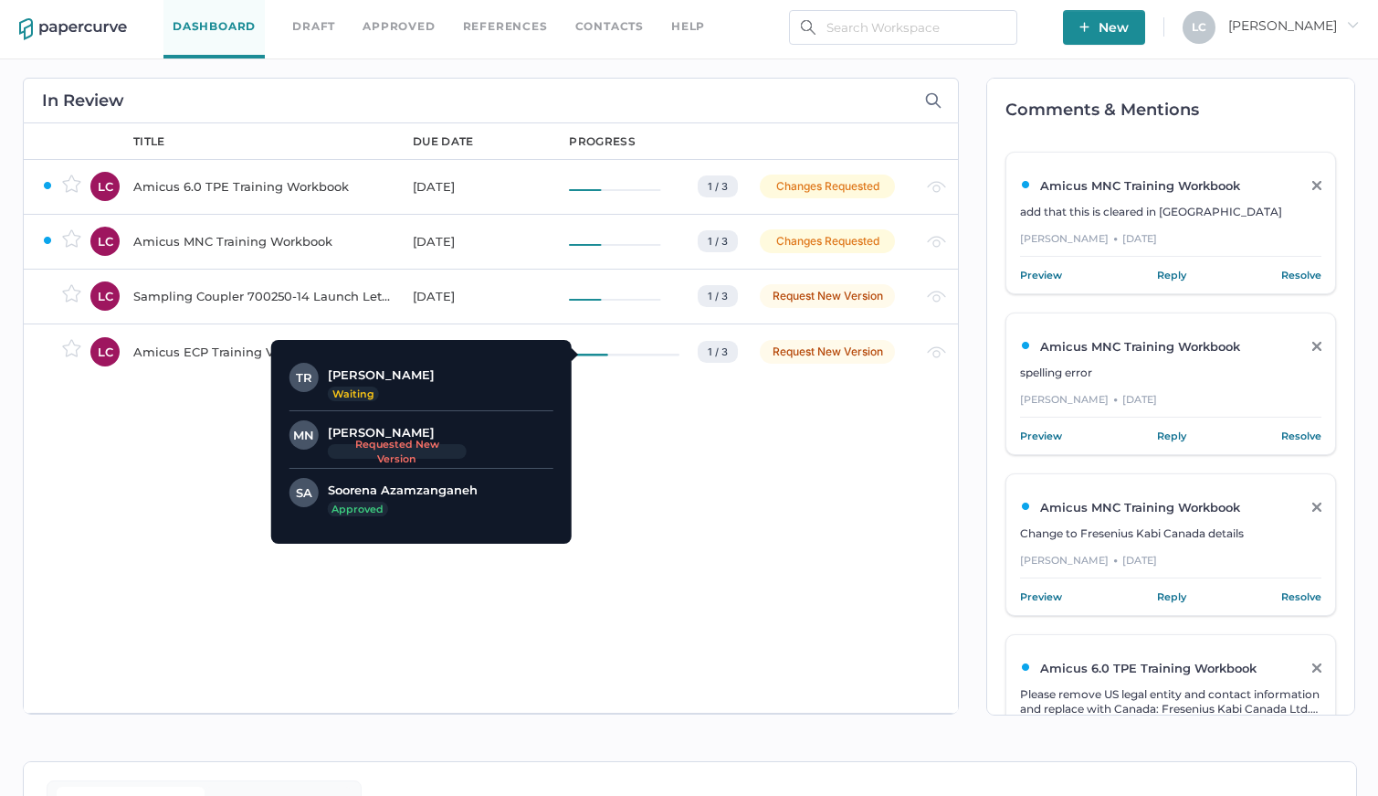
click at [690, 347] on div "1 / 3" at bounding box center [653, 352] width 169 height 22
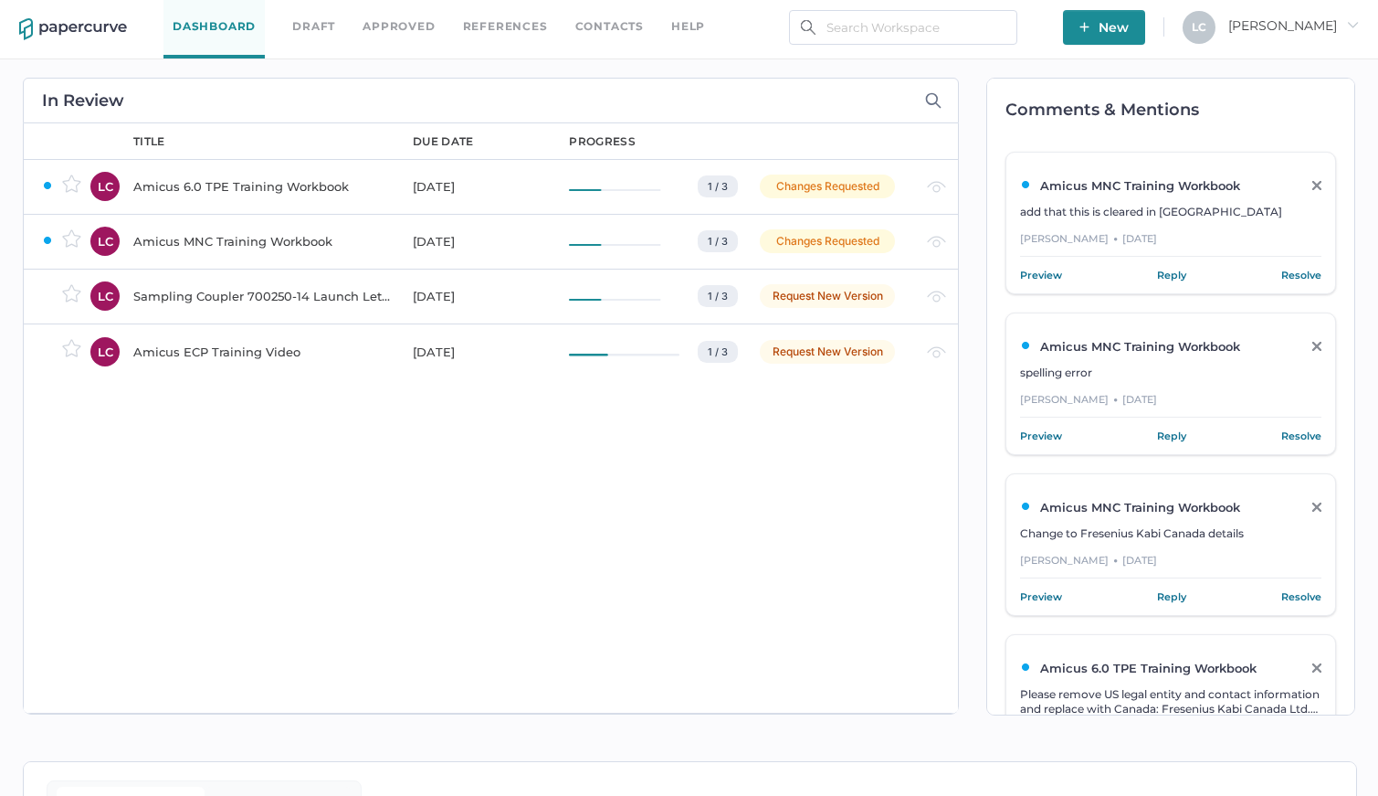
click at [406, 550] on div "title due date progress Amicus 6.0 TPE Training Workbook Aug 22, 2025 1 / 3 MN …" at bounding box center [536, 417] width 843 height 589
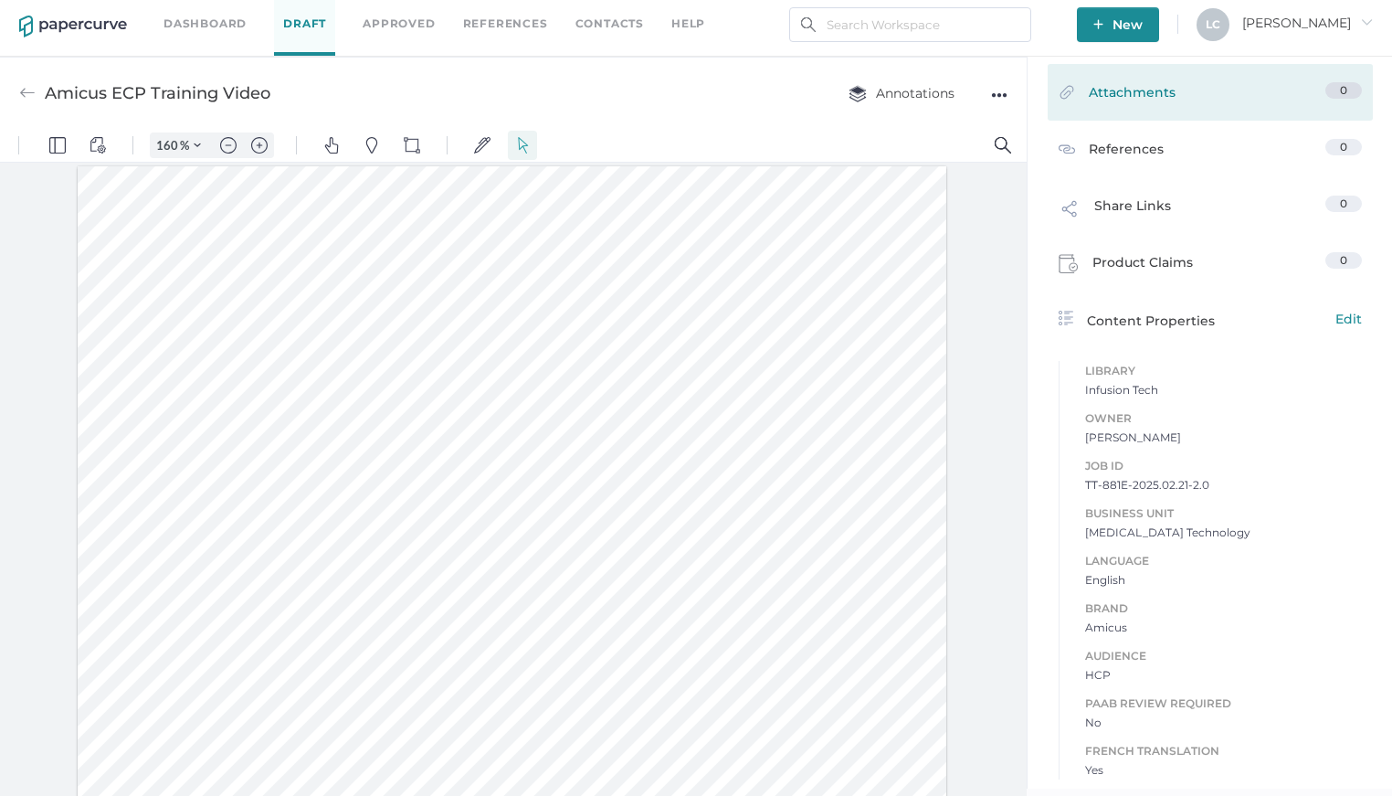
scroll to position [8, 0]
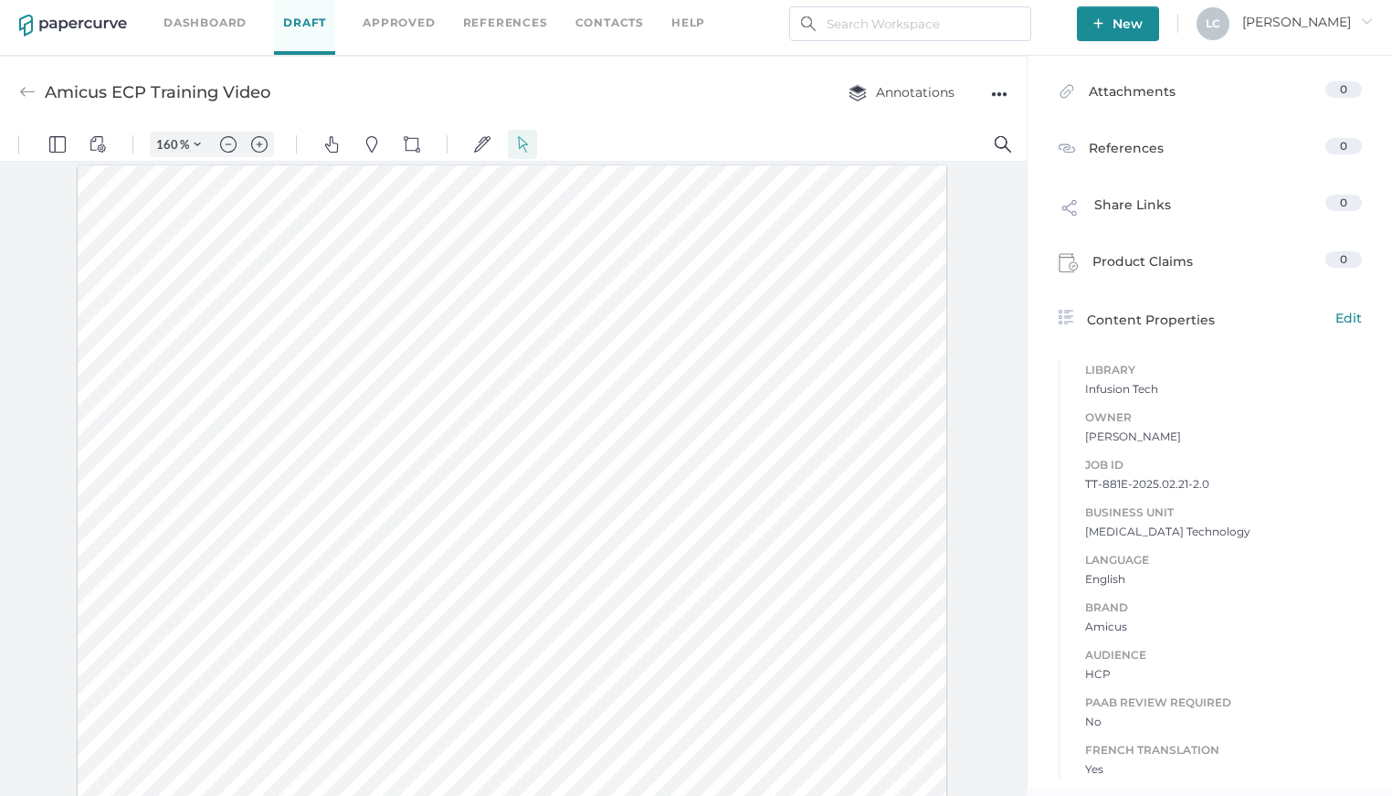
click at [494, 283] on div at bounding box center [512, 780] width 869 height 1230
click at [496, 298] on span at bounding box center [411, 293] width 419 height 17
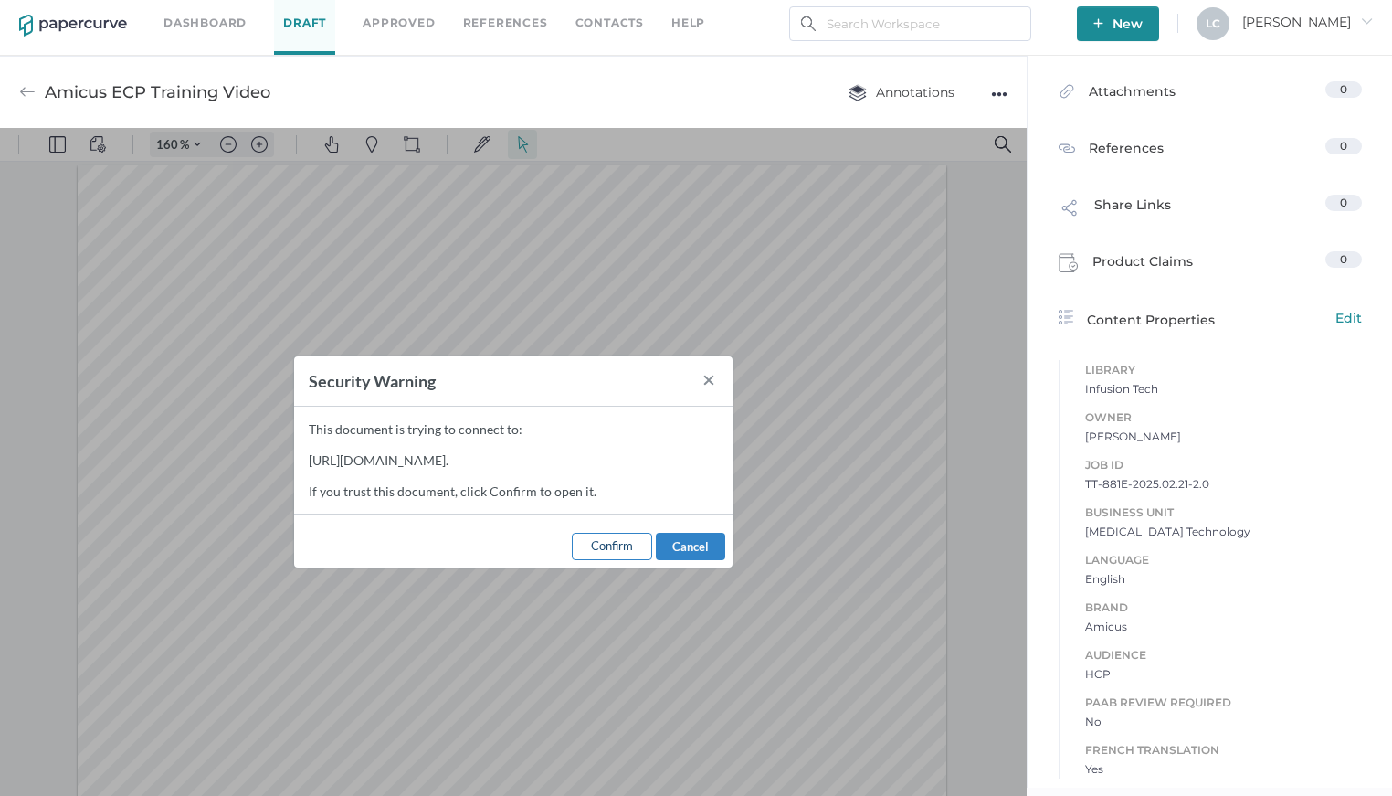
click at [613, 553] on span "Confirm" at bounding box center [612, 545] width 42 height 15
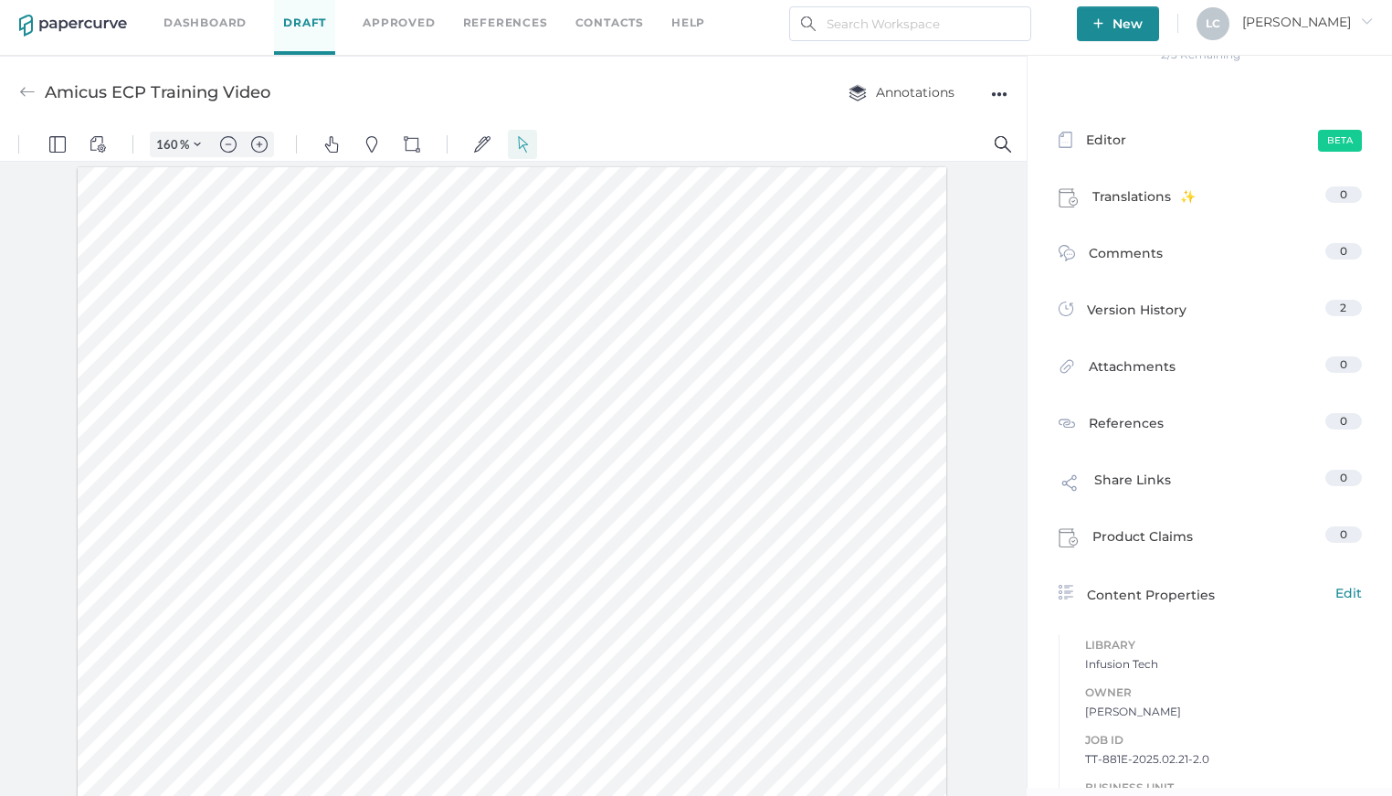
scroll to position [0, 0]
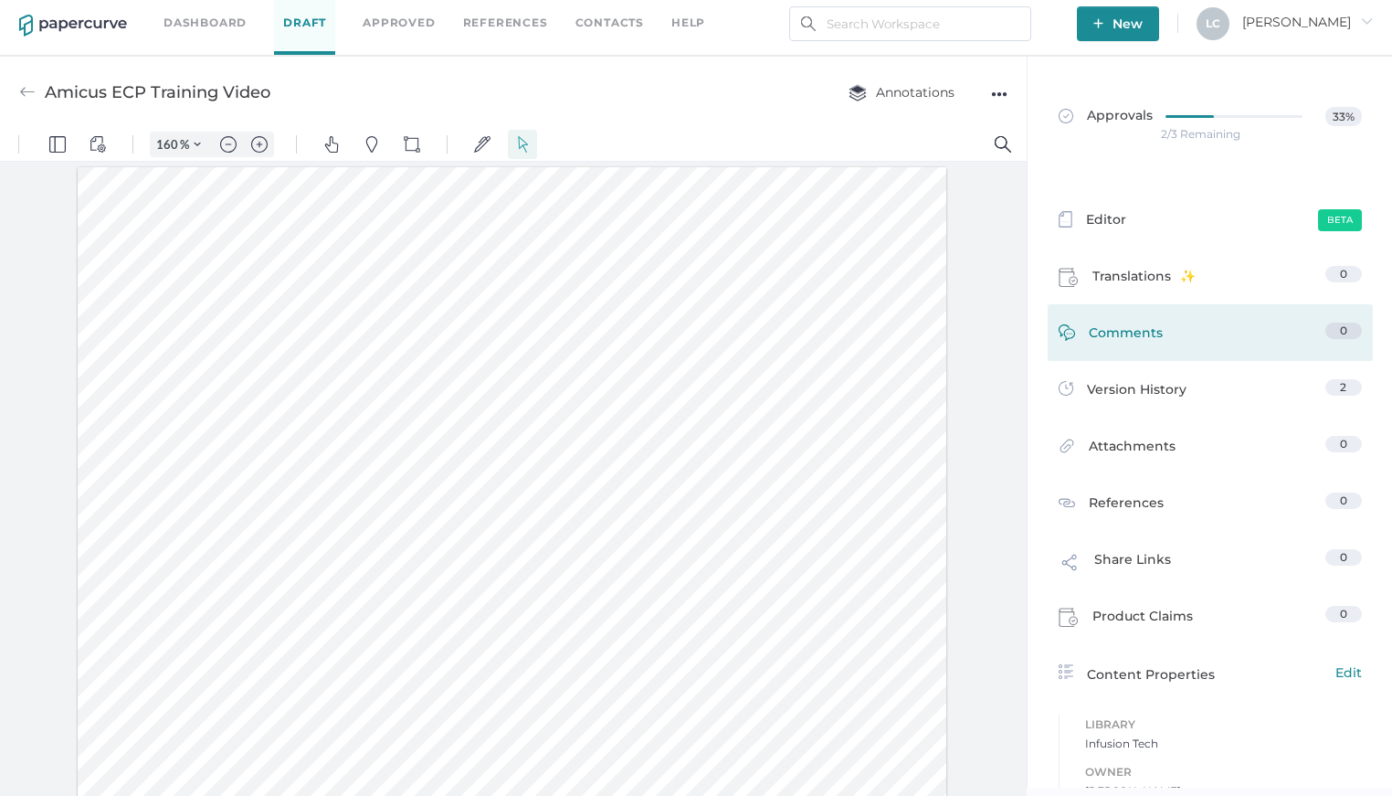
click at [1153, 348] on span "Comments" at bounding box center [1126, 336] width 74 height 28
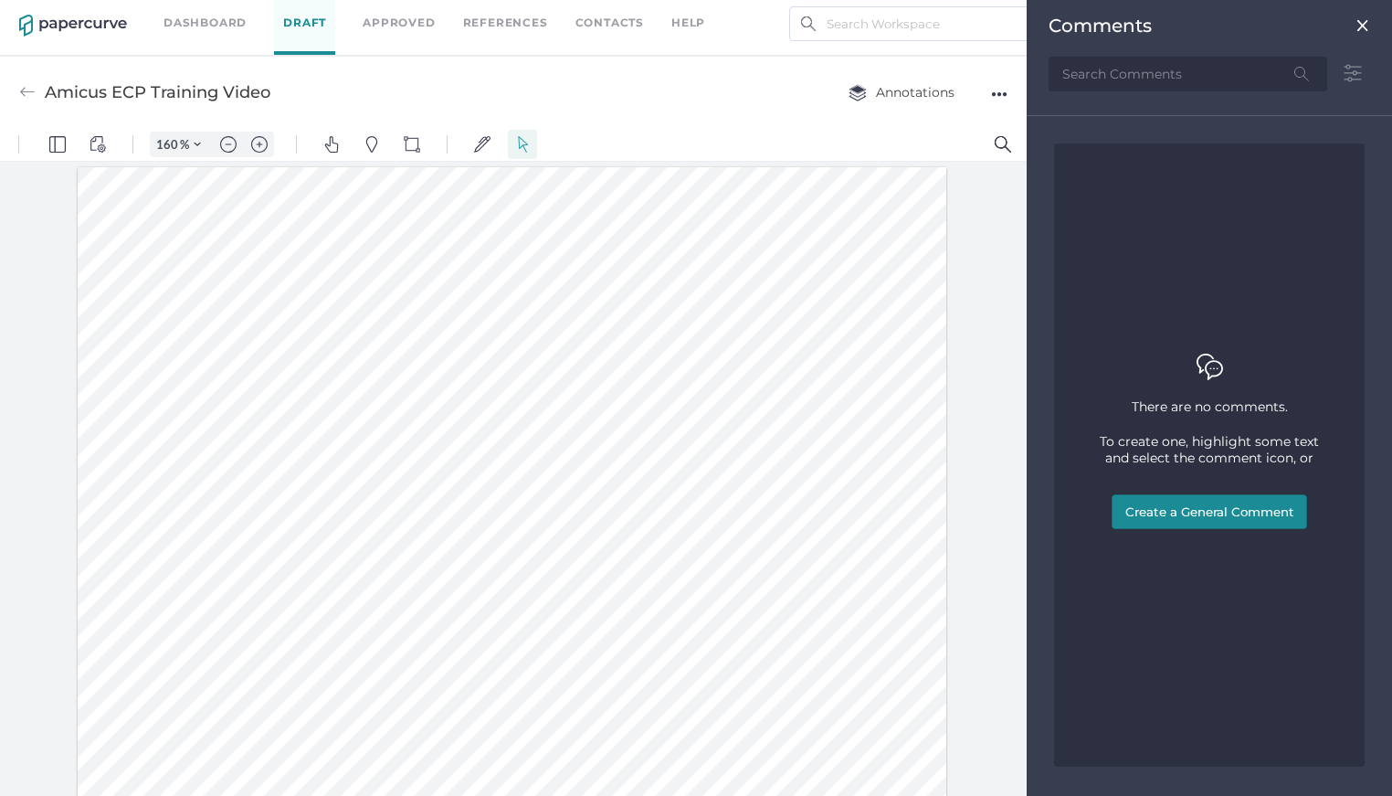
scroll to position [248, 0]
click at [1363, 25] on img at bounding box center [1362, 25] width 15 height 15
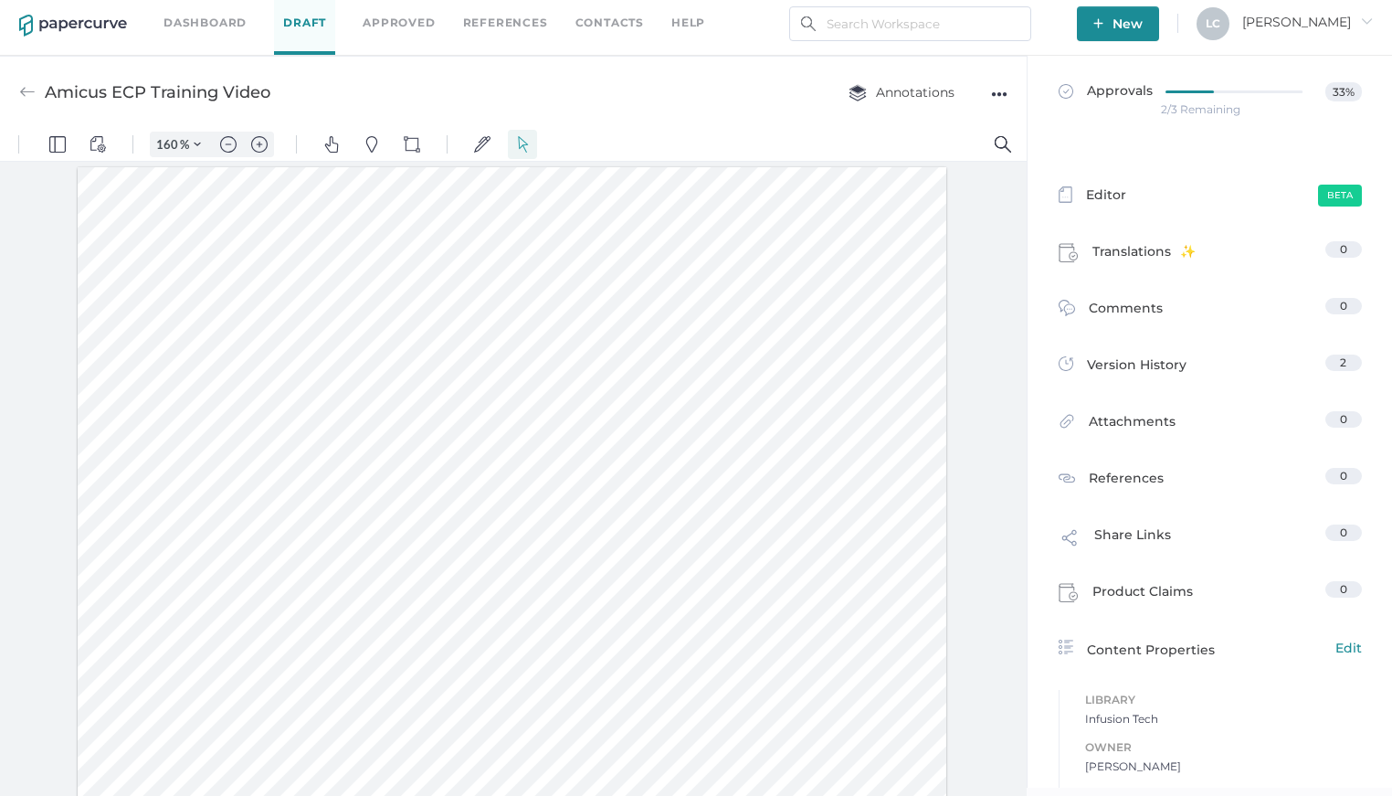
scroll to position [0, 0]
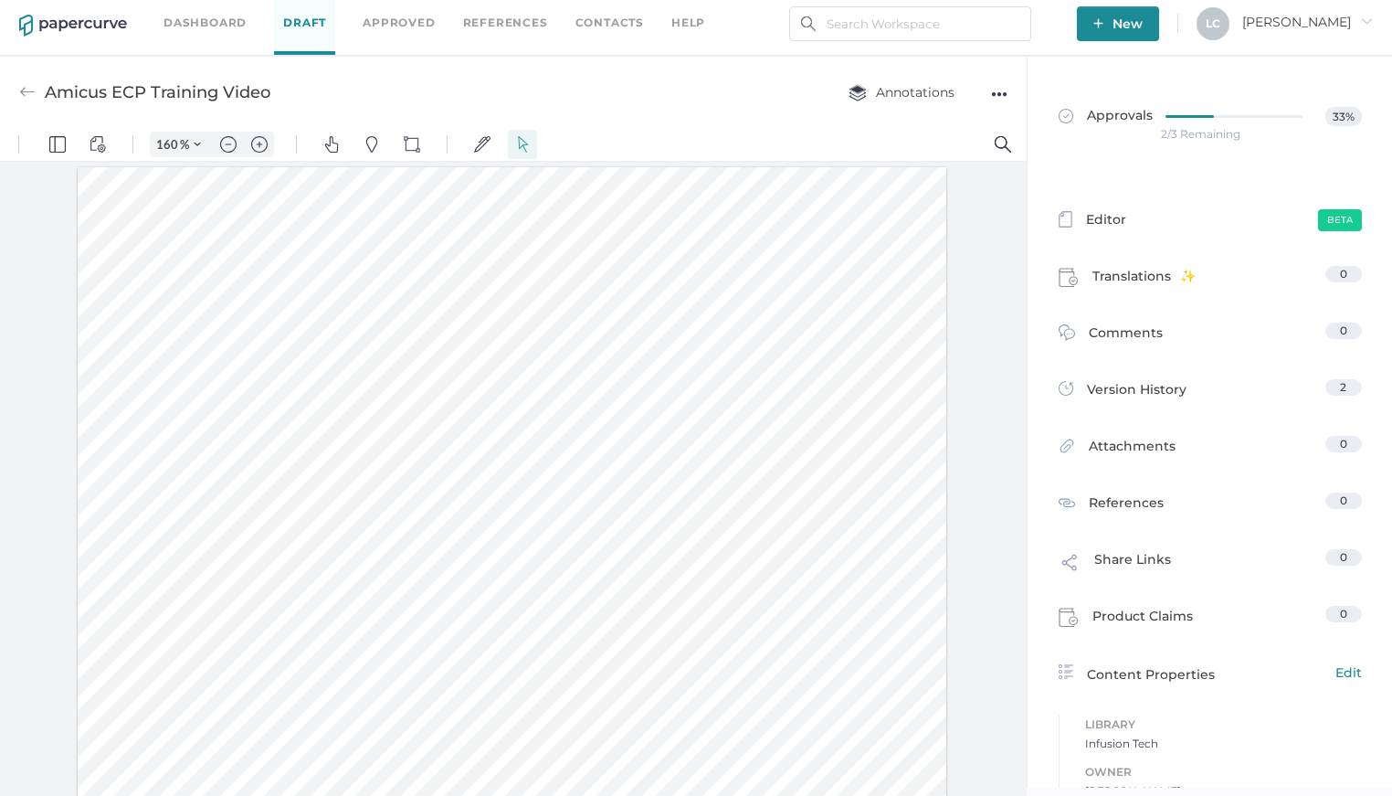
click at [444, 621] on div at bounding box center [512, 782] width 869 height 1230
click at [221, 146] on img "Zoom out" at bounding box center [228, 144] width 16 height 16
type input "110"
